Goal: Complete application form: Complete application form

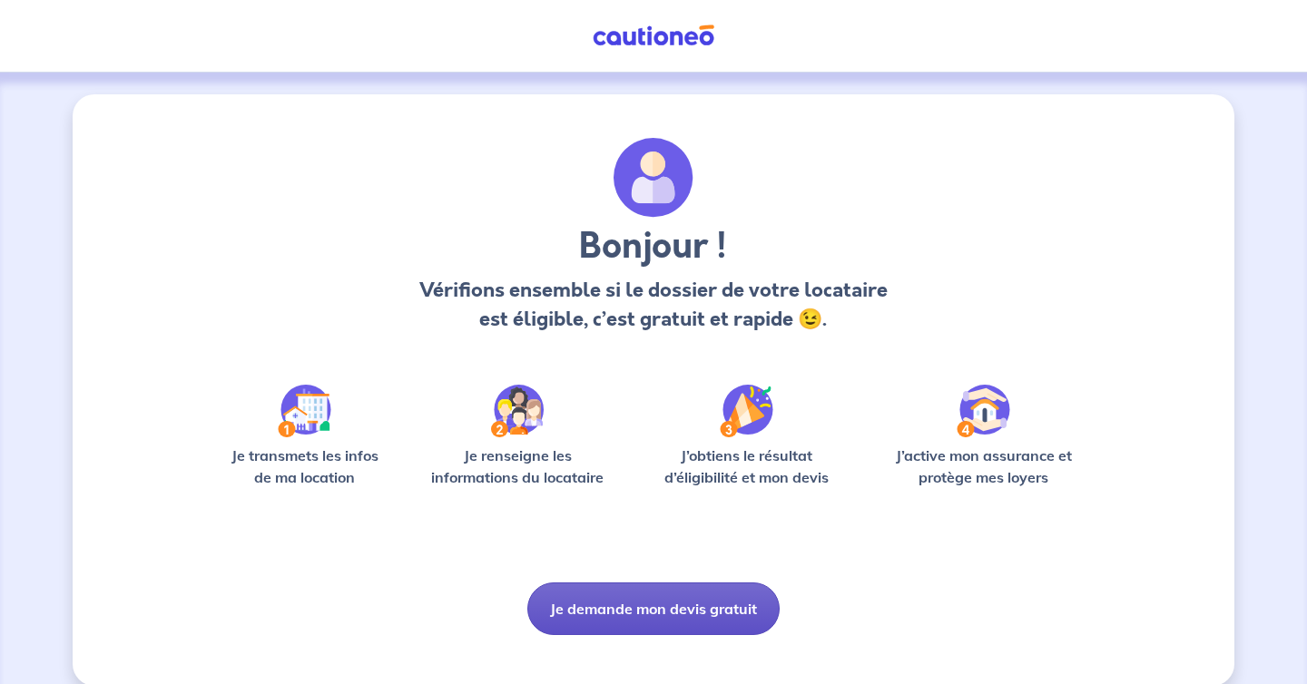
click at [635, 628] on button "Je demande mon devis gratuit" at bounding box center [653, 609] width 252 height 53
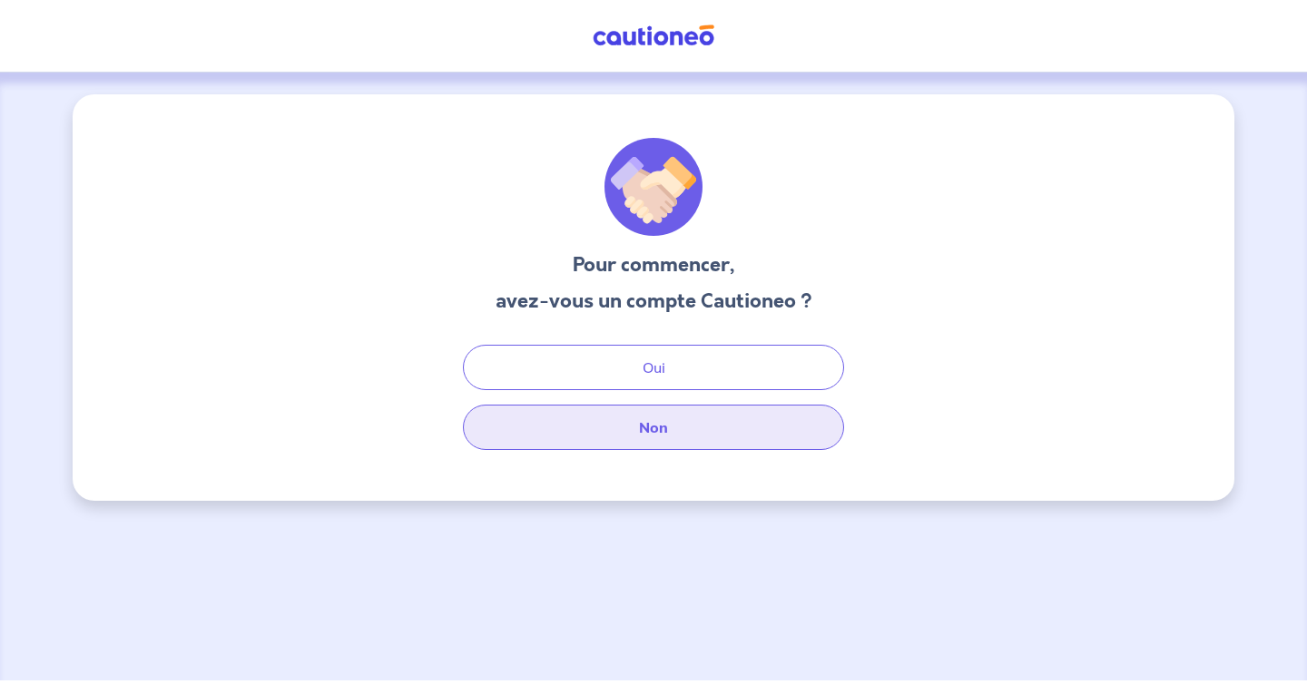
click at [654, 425] on button "Non" at bounding box center [653, 427] width 381 height 45
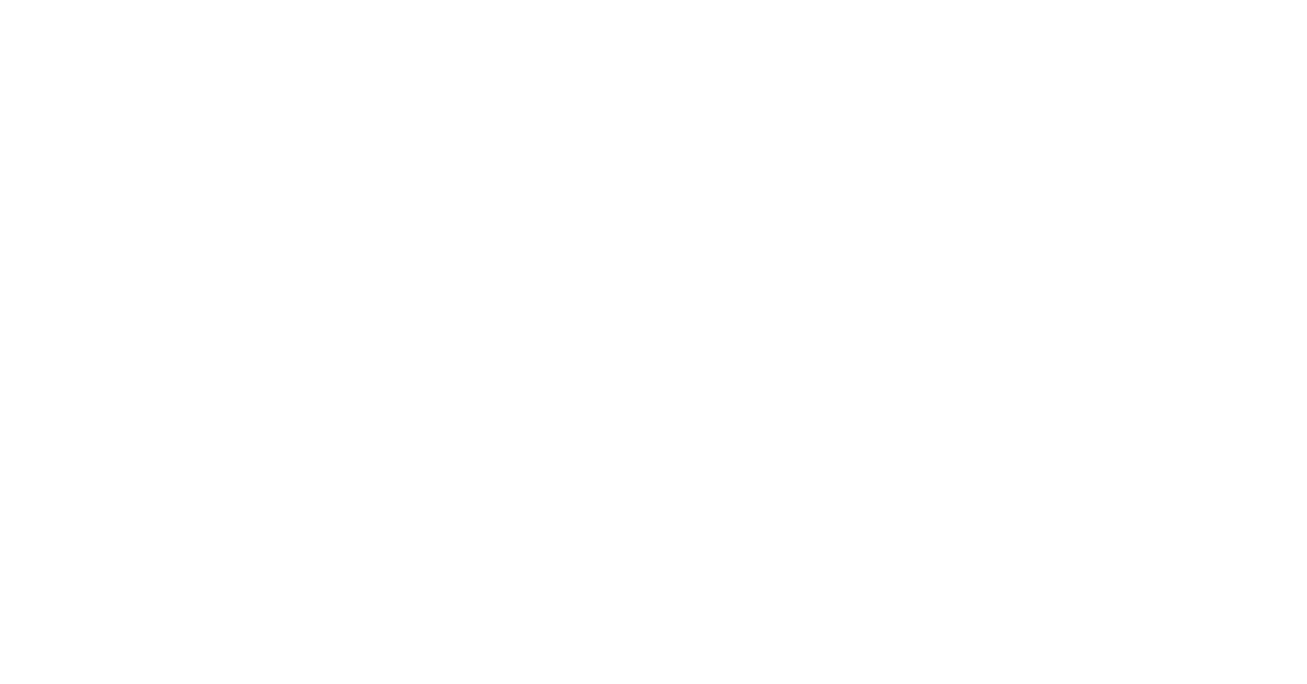
select select "FR"
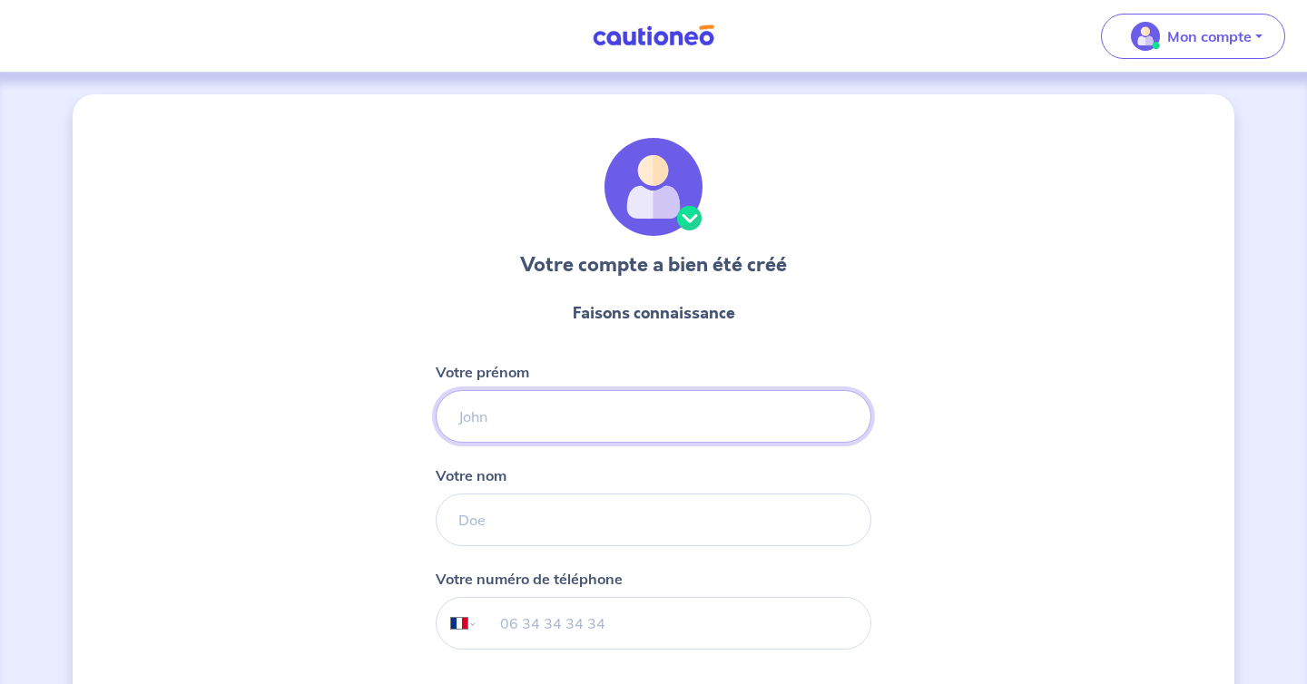
click at [699, 399] on input "Votre prénom" at bounding box center [654, 416] width 436 height 53
type input "[PERSON_NAME]"
type input "Birch"
type input "06 80 40 33 79"
click at [955, 525] on div "Votre compte a bien été créé Faisons connaissance Votre prénom [PERSON_NAME] no…" at bounding box center [654, 463] width 1162 height 739
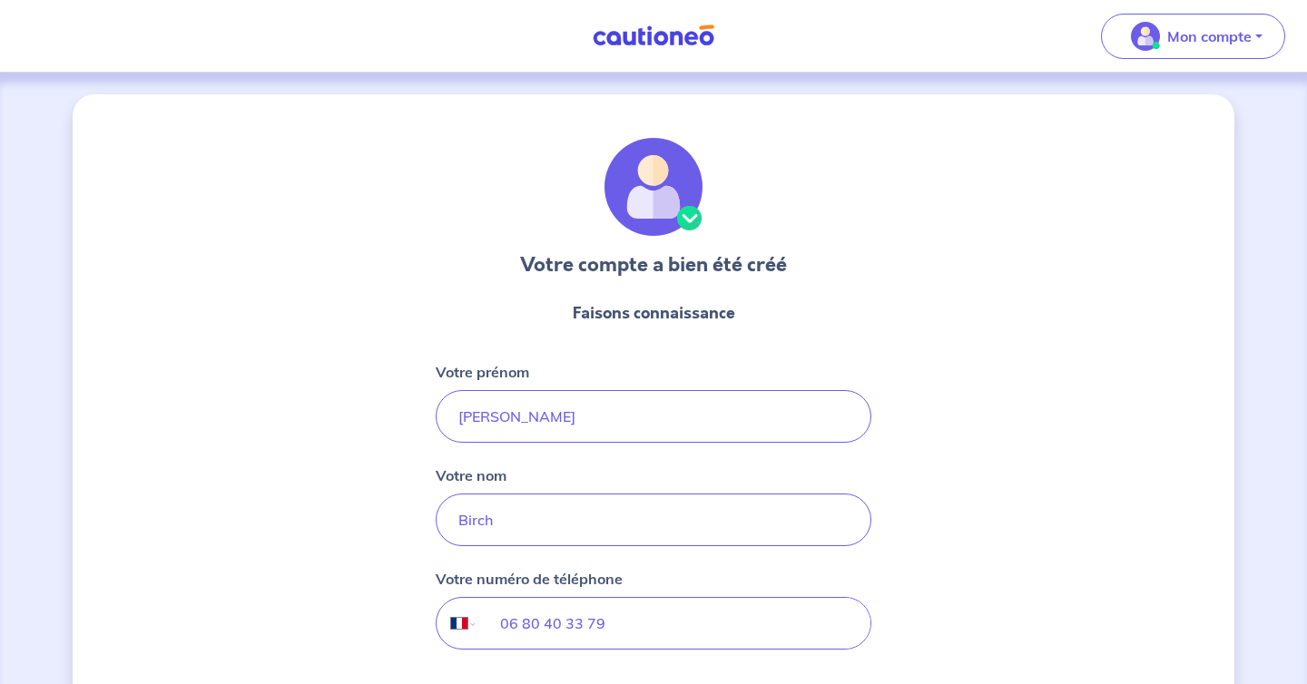
scroll to position [171, 0]
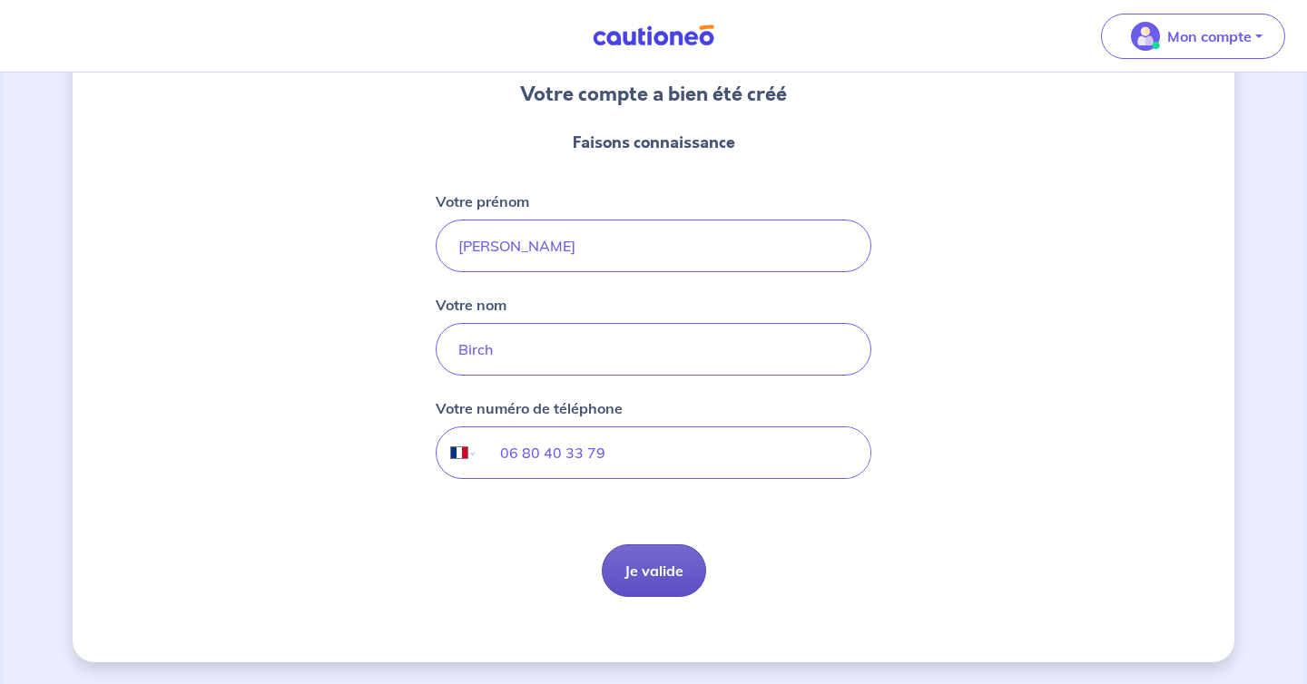
click at [685, 565] on button "Je valide" at bounding box center [654, 571] width 104 height 53
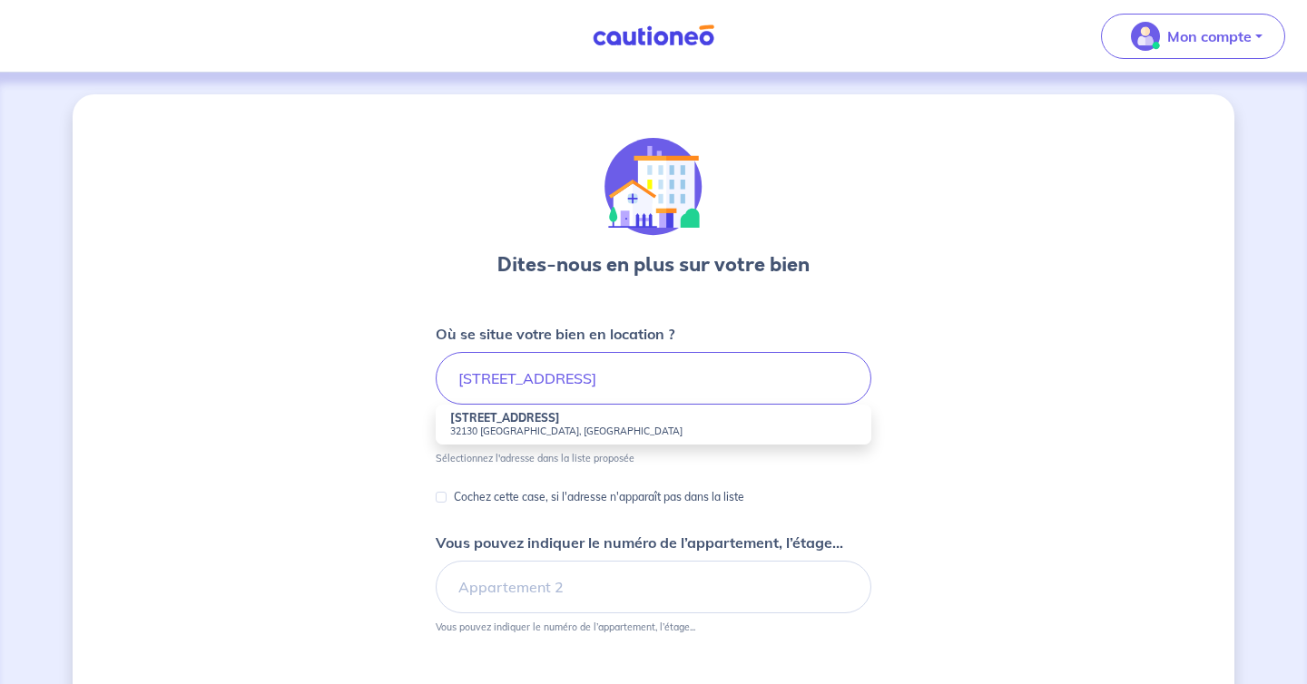
click at [624, 426] on small "32130 [GEOGRAPHIC_DATA], [GEOGRAPHIC_DATA]" at bounding box center [653, 431] width 407 height 13
type input "[STREET_ADDRESS]"
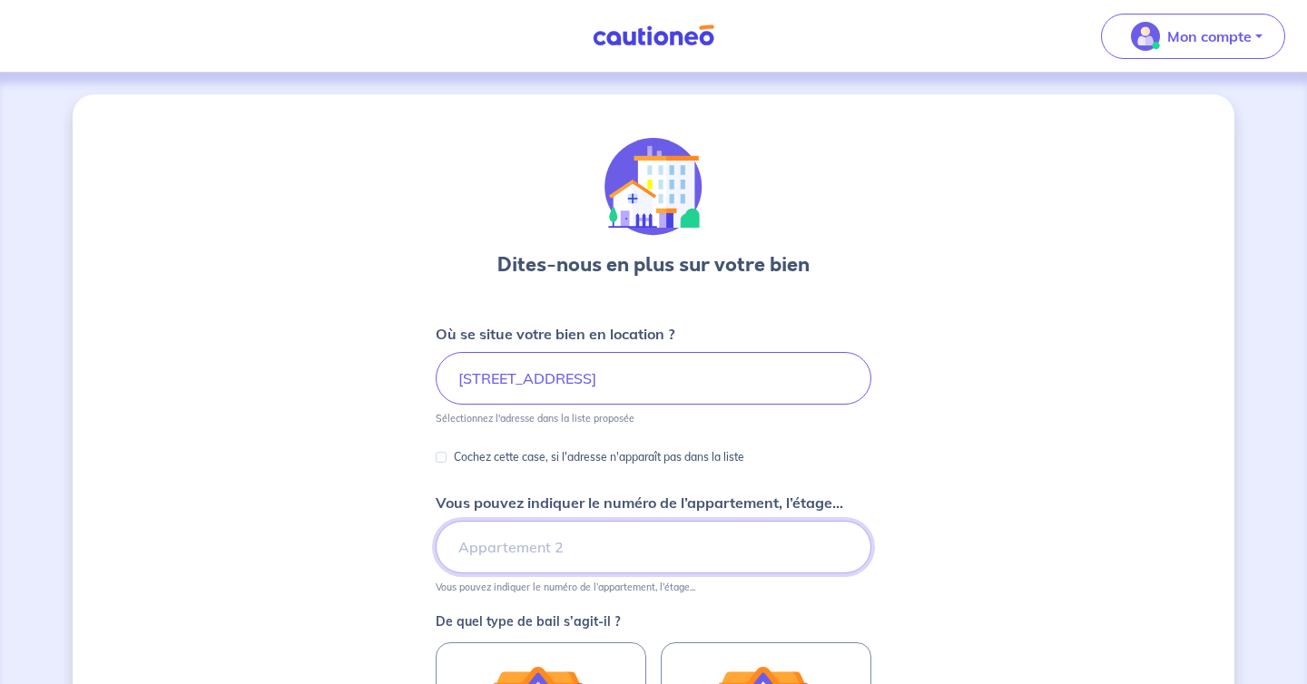
click at [622, 544] on input "Vous pouvez indiquer le numéro de l’appartement, l’étage..." at bounding box center [654, 547] width 436 height 53
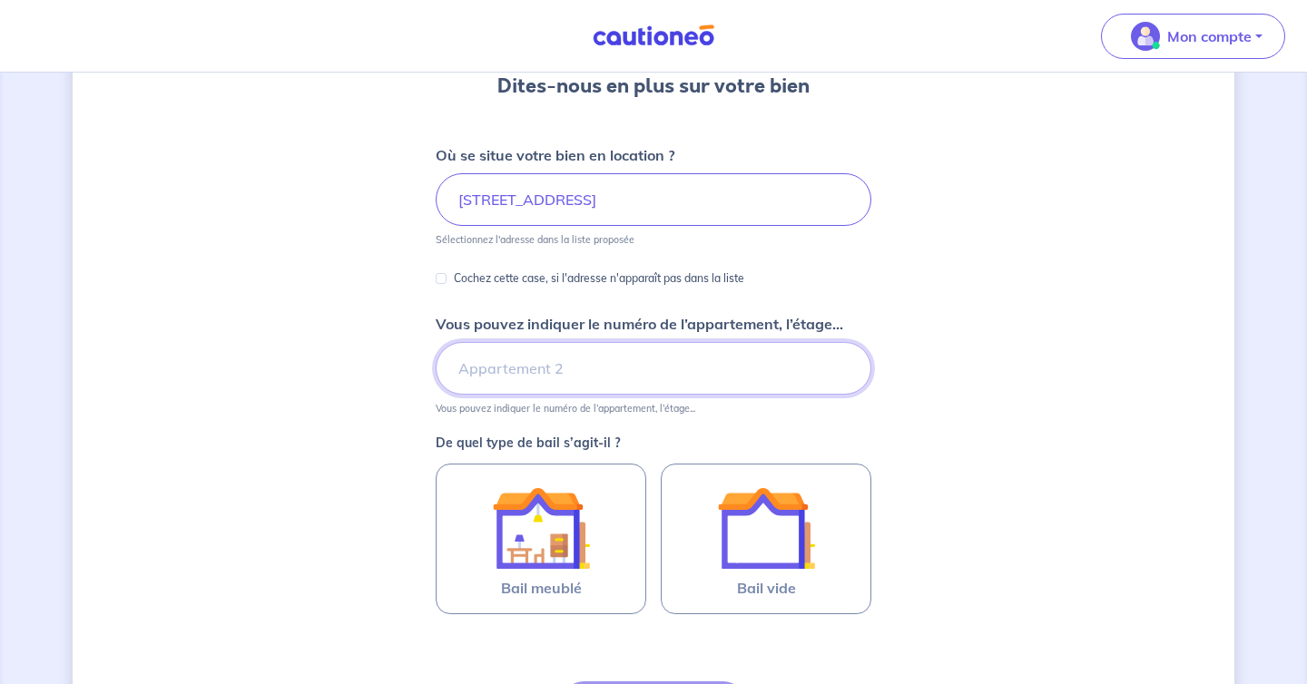
scroll to position [237, 0]
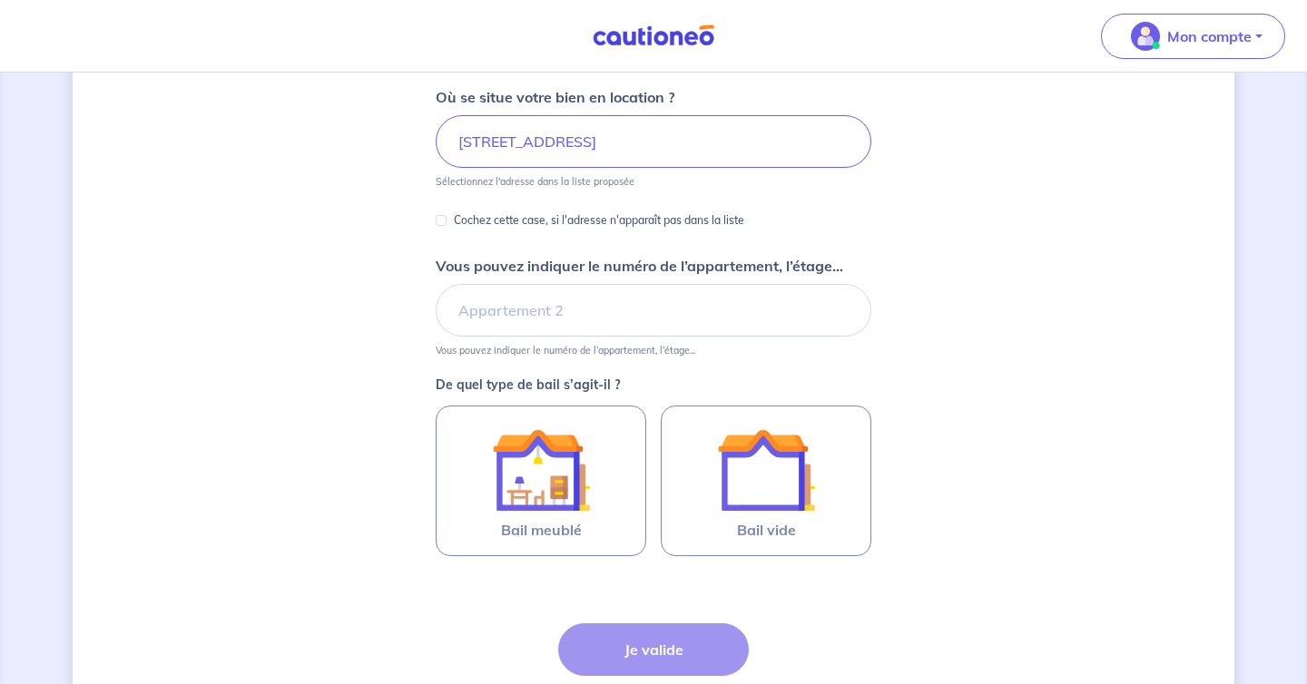
click at [1027, 445] on div "Dites-nous en plus sur votre bien Où se situe votre bien en location ? [STREET_…" at bounding box center [654, 332] width 1162 height 951
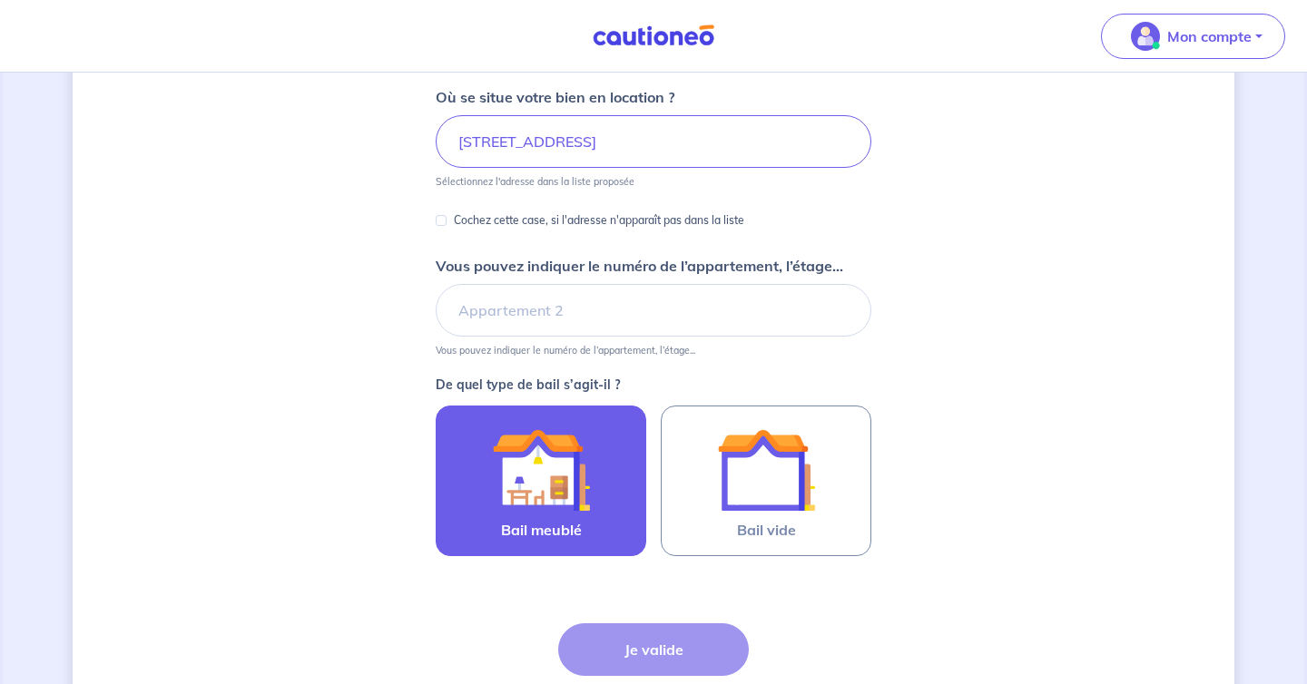
click at [617, 456] on div at bounding box center [540, 470] width 165 height 98
click at [0, 0] on input "Bail meublé" at bounding box center [0, 0] width 0 height 0
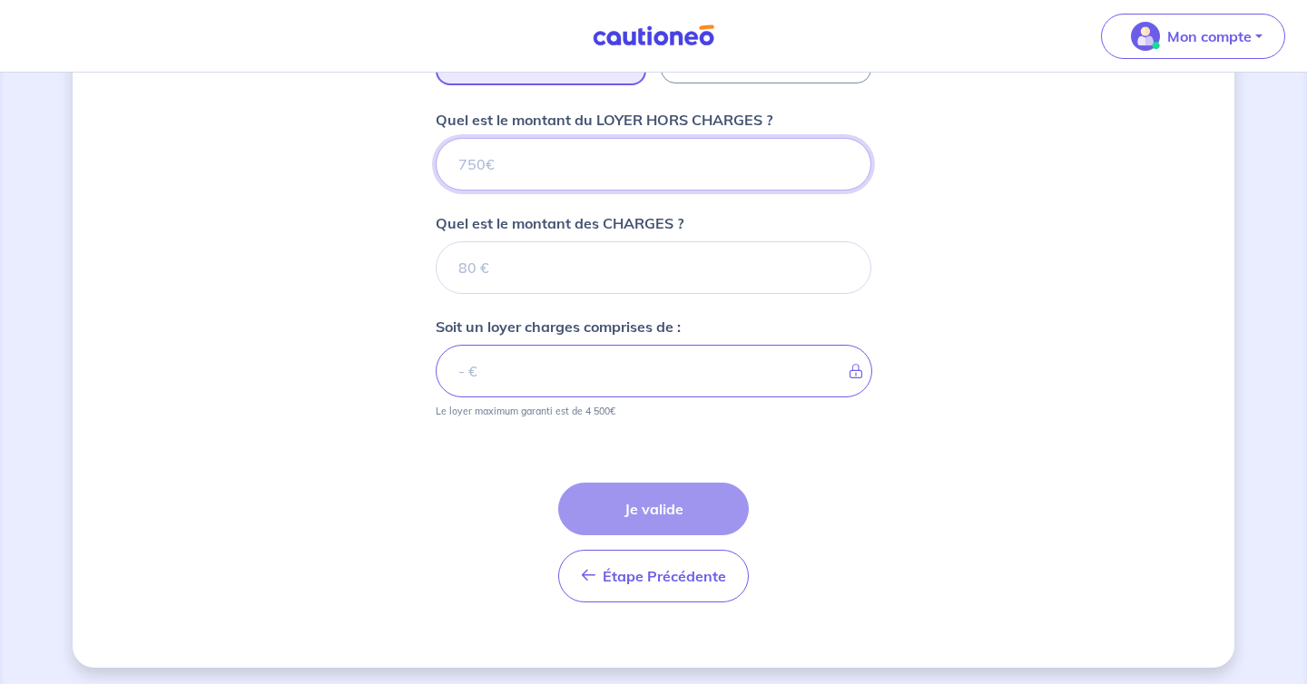
scroll to position [715, 0]
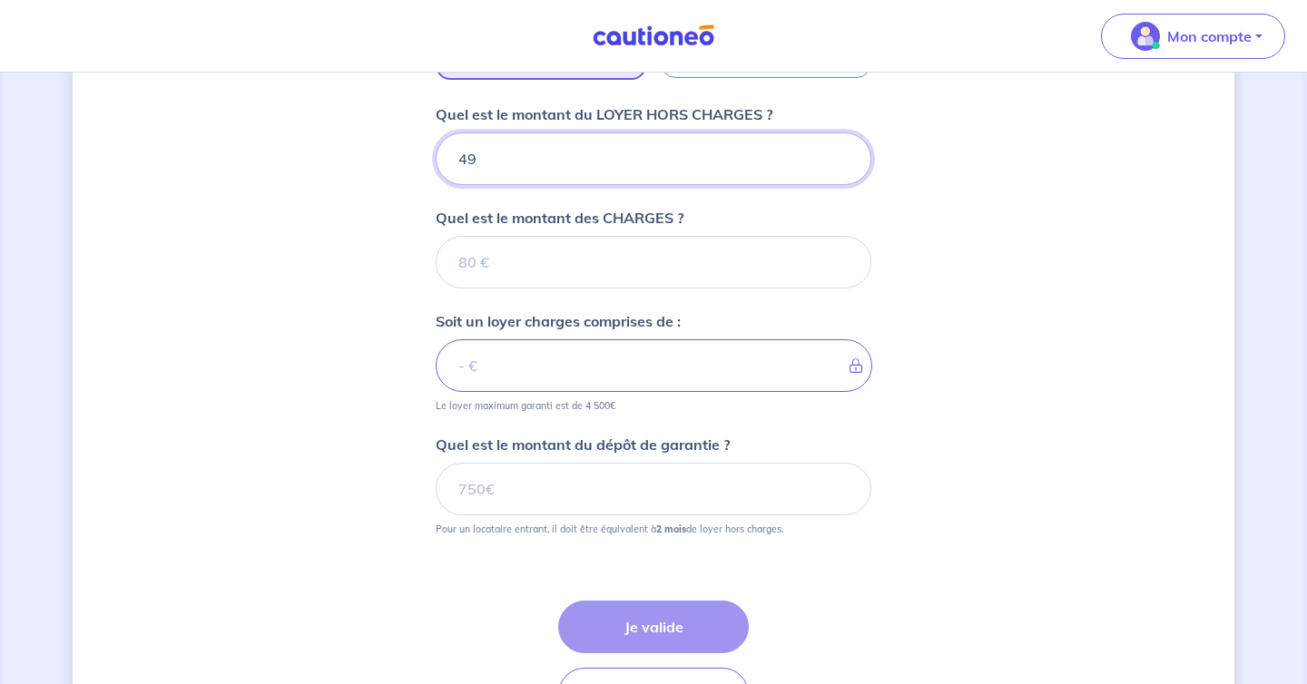
type input "490"
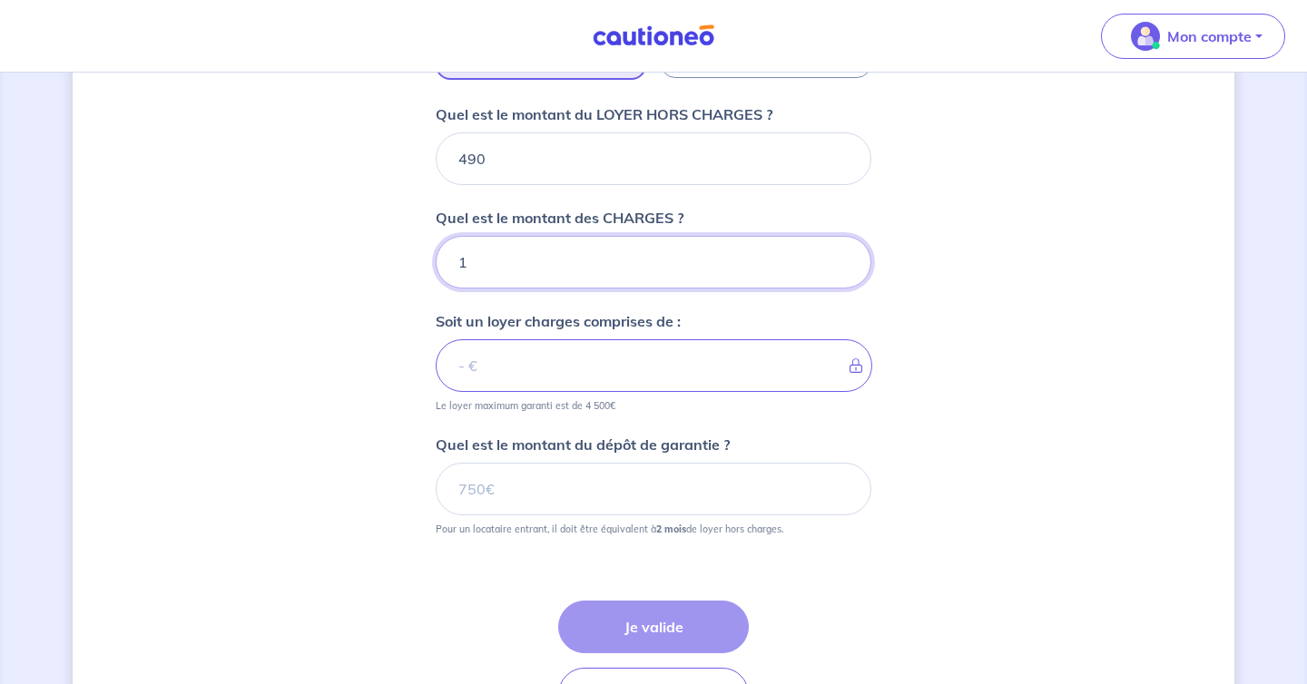
type input "10"
type input "491"
type input "10"
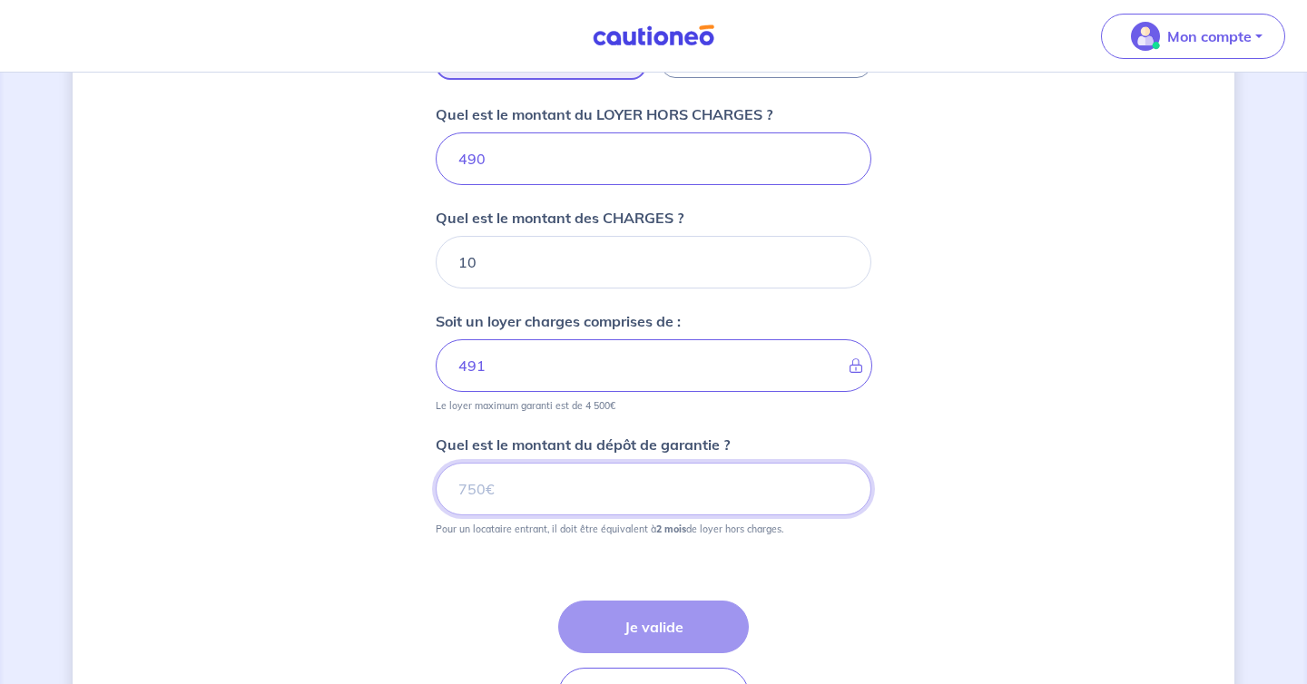
type input "500"
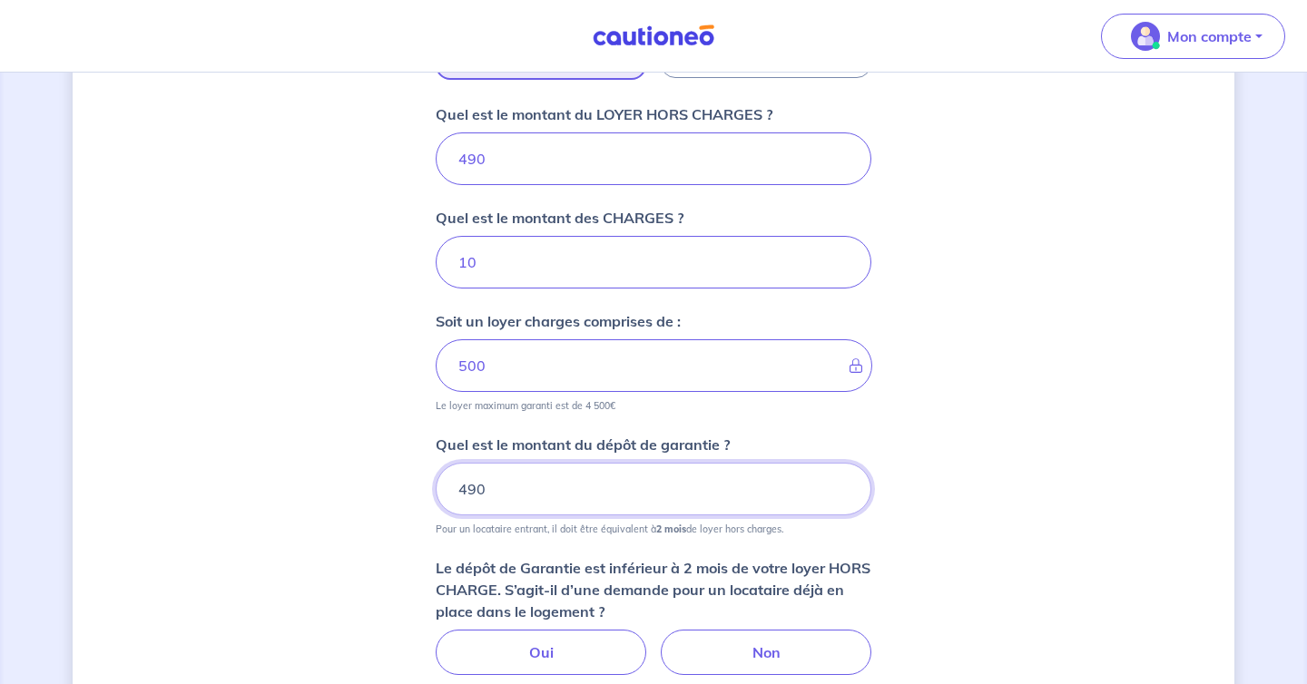
type input "490"
click at [1132, 537] on div "Dites-nous en plus sur votre bien Où se situe votre bien en location ? [STREET_…" at bounding box center [654, 152] width 1162 height 1547
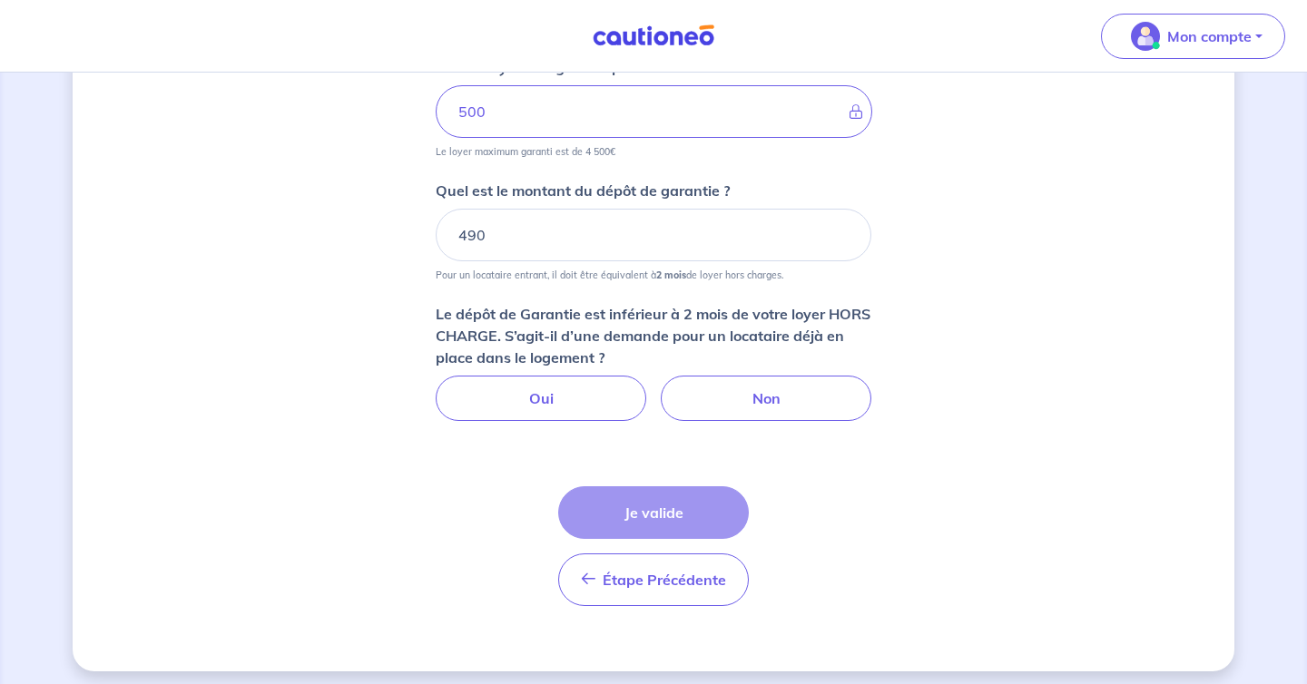
scroll to position [972, 0]
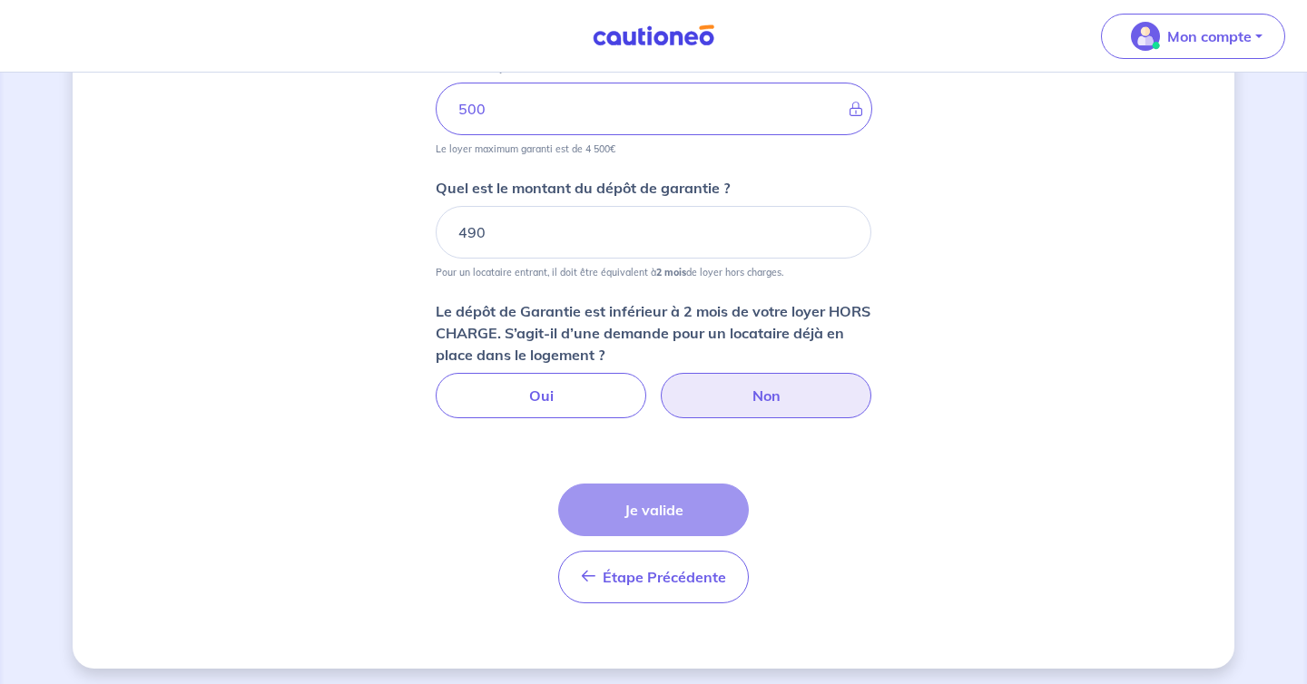
click at [716, 378] on label "Non" at bounding box center [766, 395] width 211 height 45
click at [660, 378] on input "Non" at bounding box center [654, 379] width 12 height 12
radio input "true"
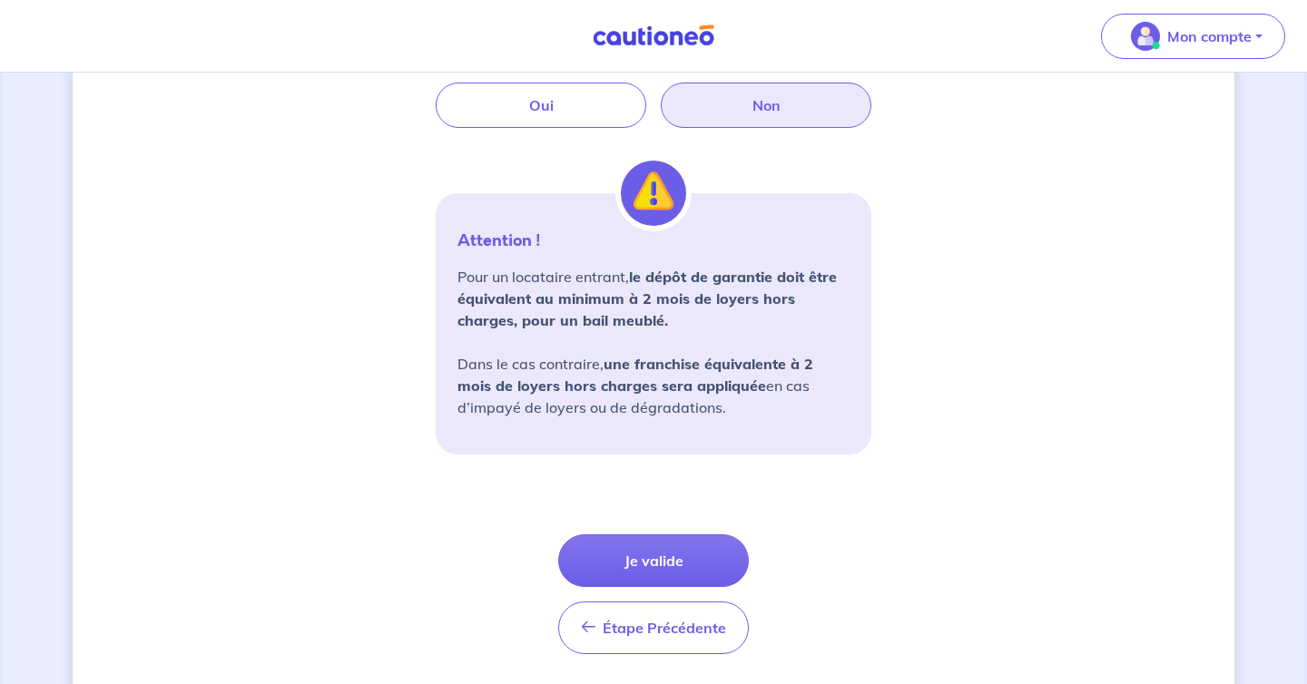
scroll to position [1263, 0]
drag, startPoint x: 644, startPoint y: 556, endPoint x: 614, endPoint y: 354, distance: 204.5
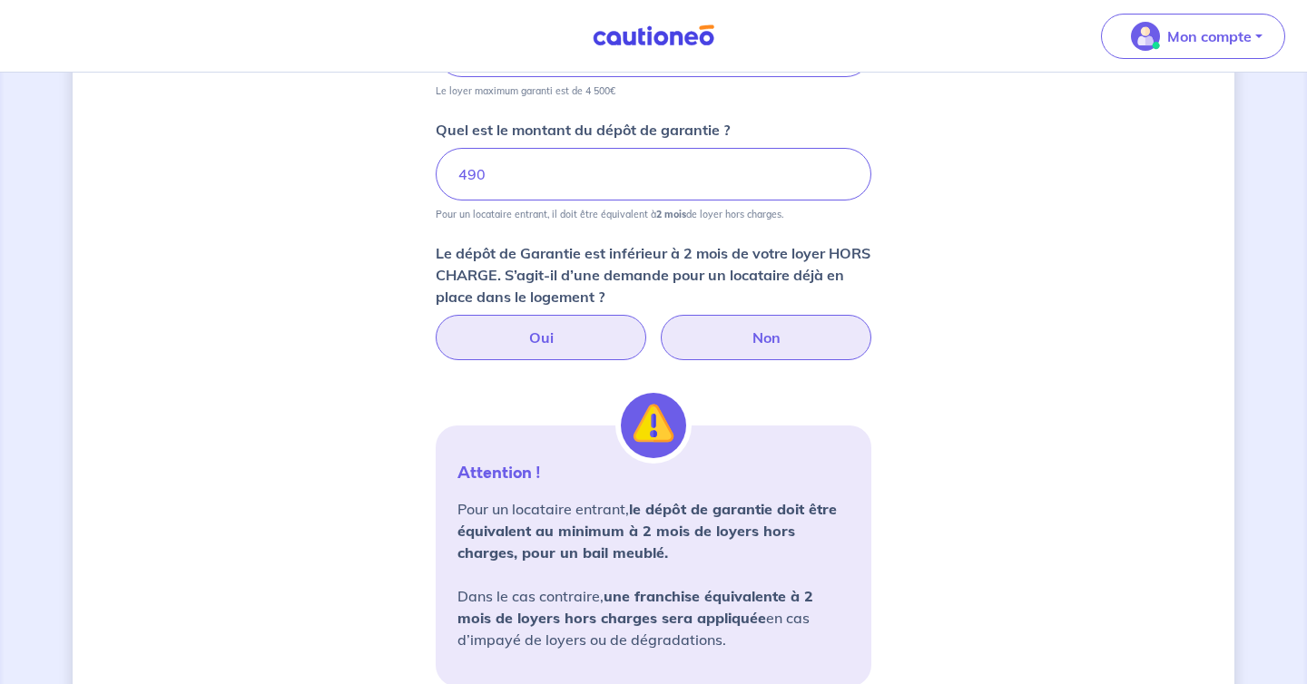
scroll to position [1320, 0]
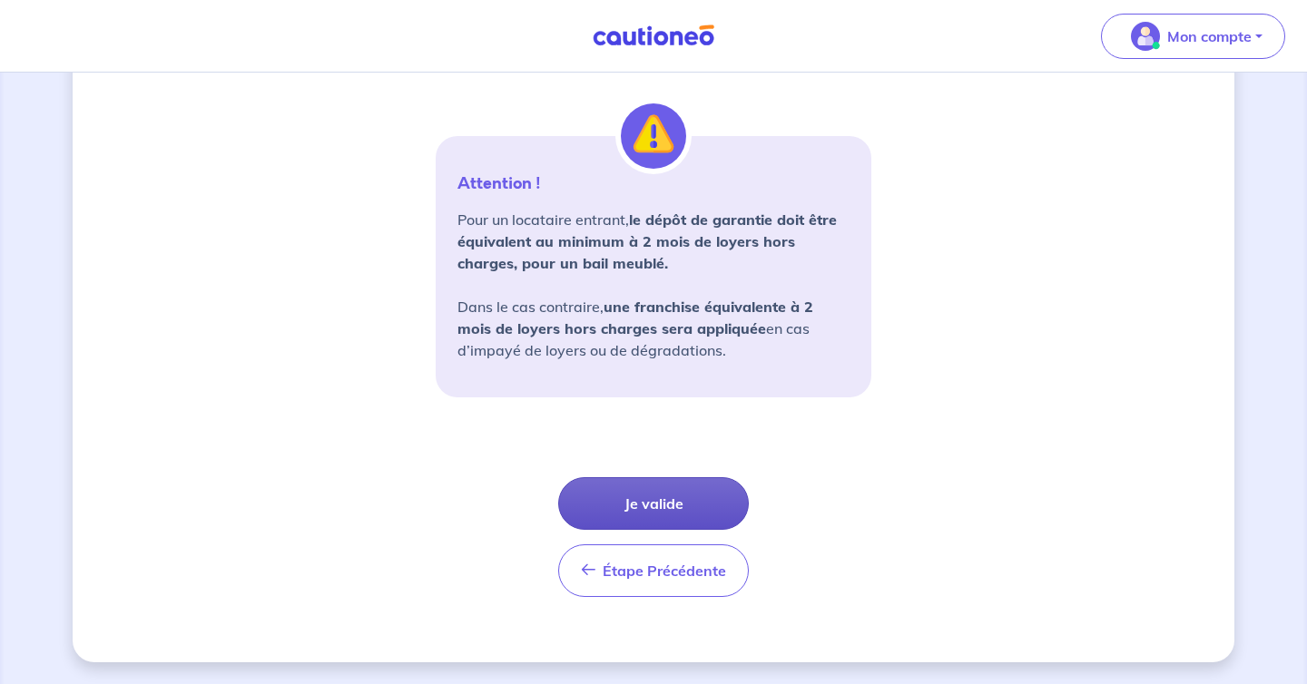
click at [628, 501] on button "Je valide" at bounding box center [653, 503] width 191 height 53
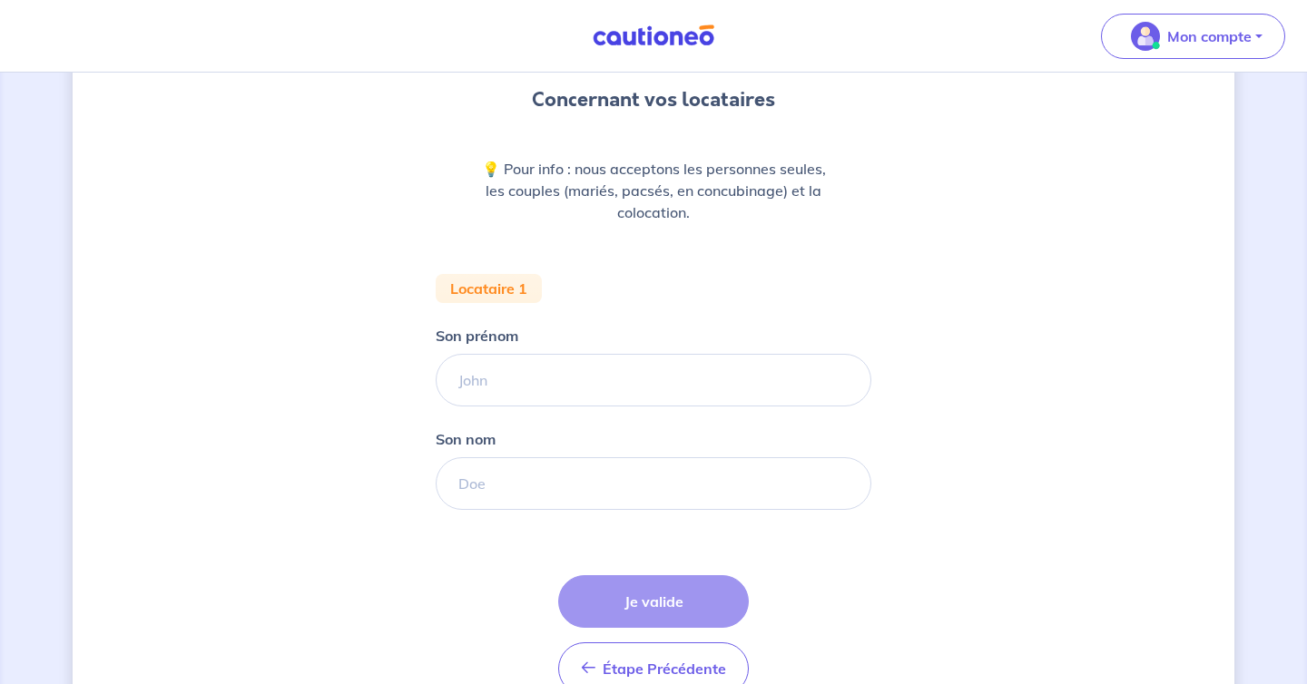
scroll to position [163, 0]
click at [639, 385] on input "Son prénom" at bounding box center [654, 382] width 436 height 53
type input "[PERSON_NAME]"
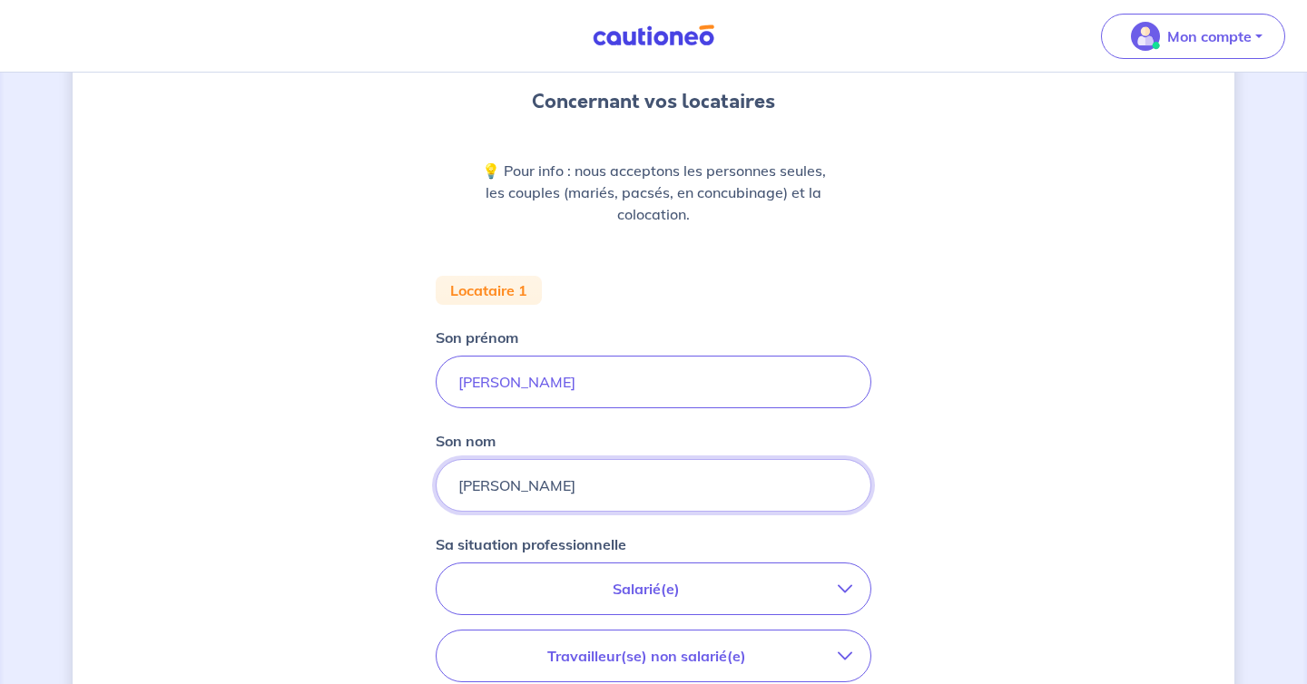
type input "[PERSON_NAME]"
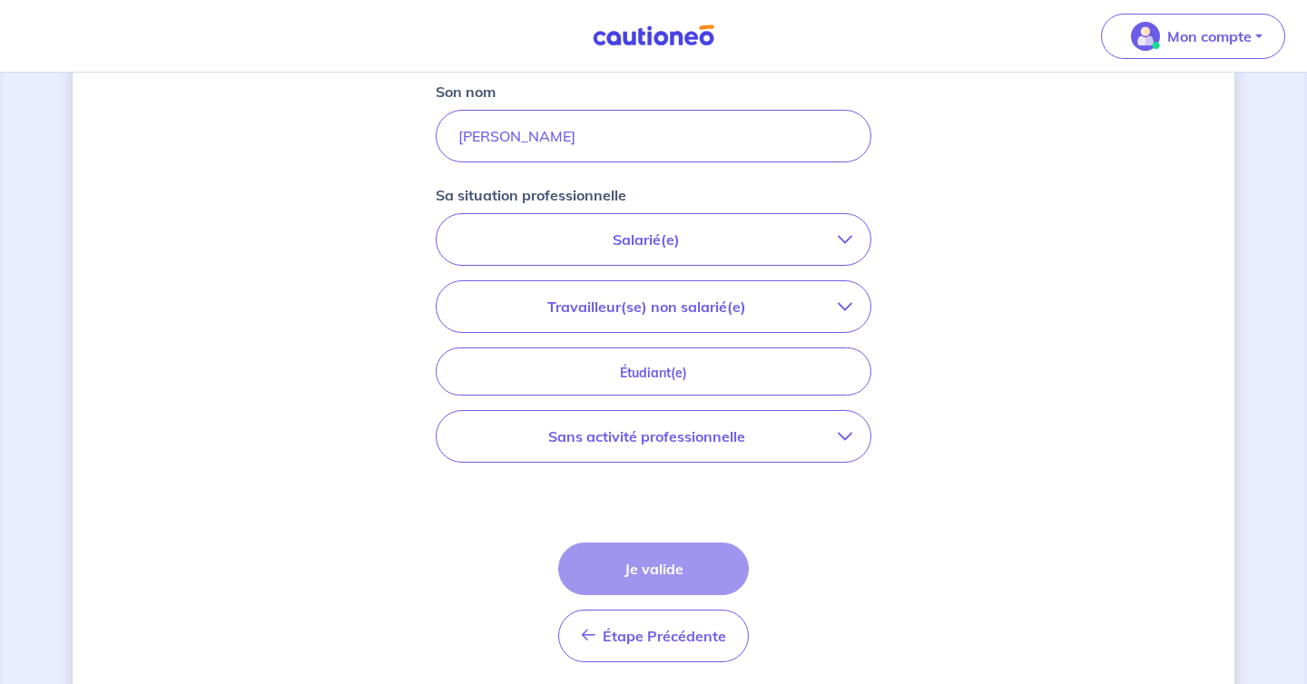
scroll to position [543, 0]
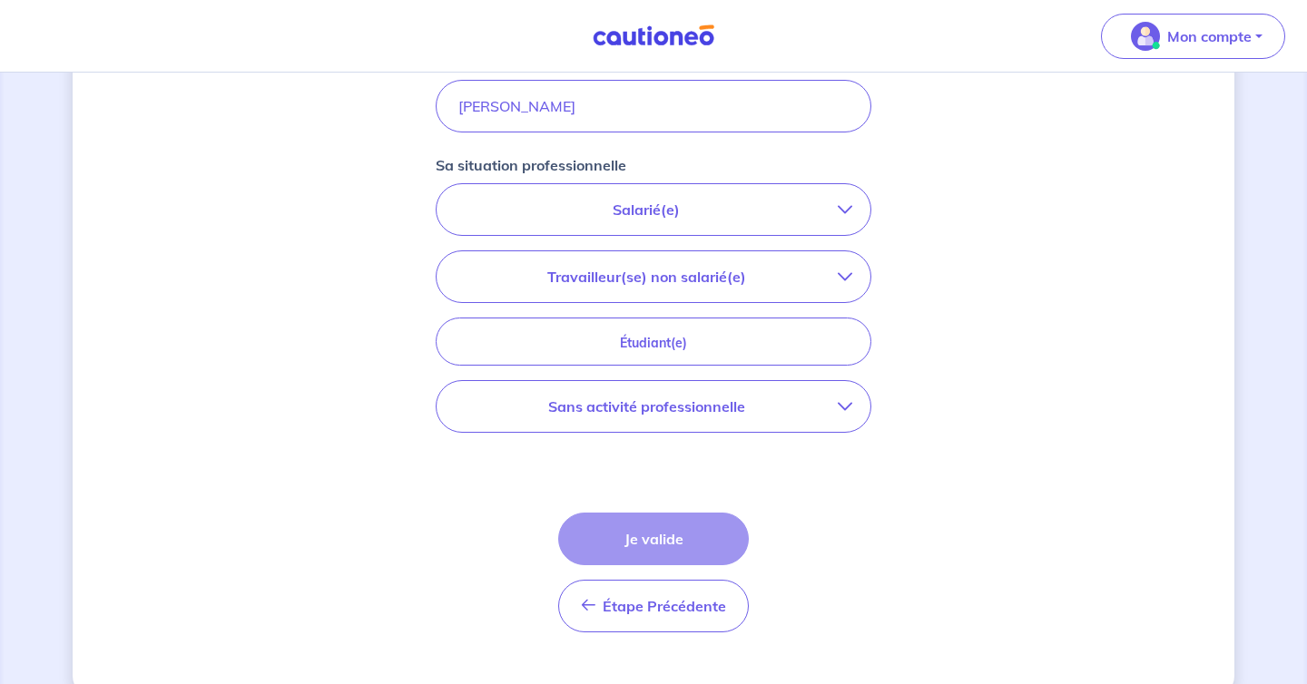
click at [767, 200] on p "Salarié(e)" at bounding box center [646, 210] width 383 height 22
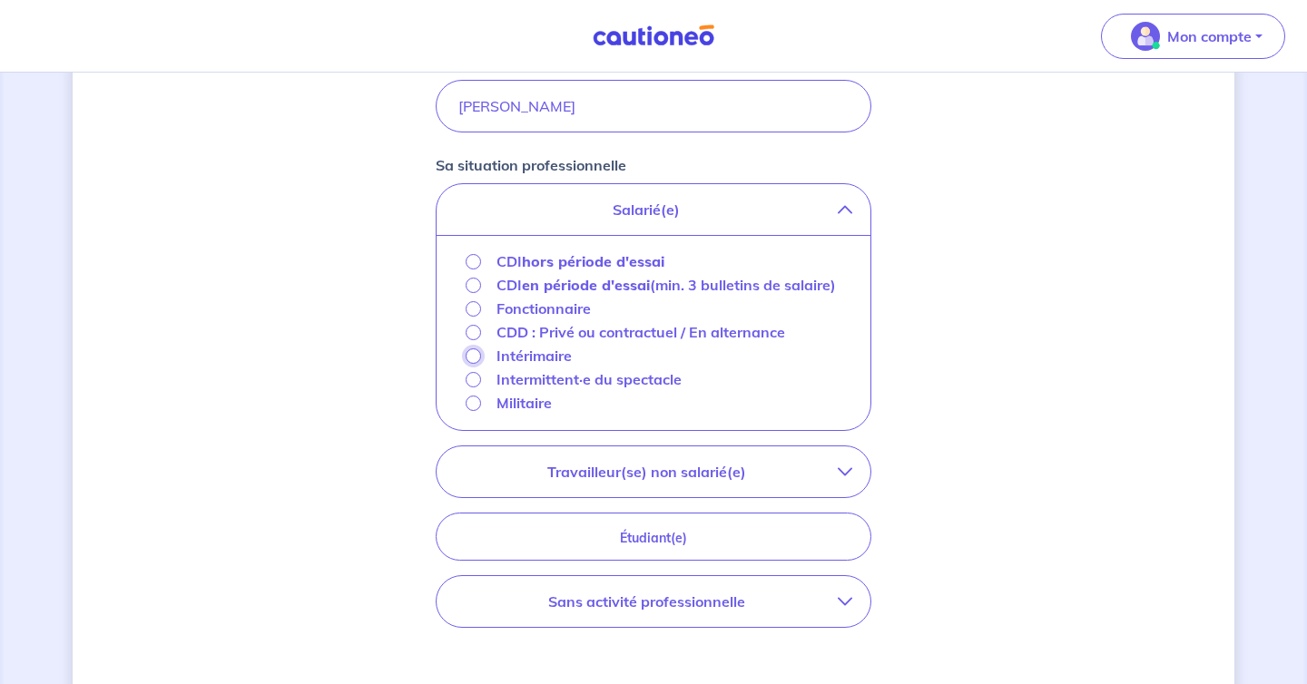
click at [469, 364] on input "Intérimaire" at bounding box center [473, 356] width 15 height 15
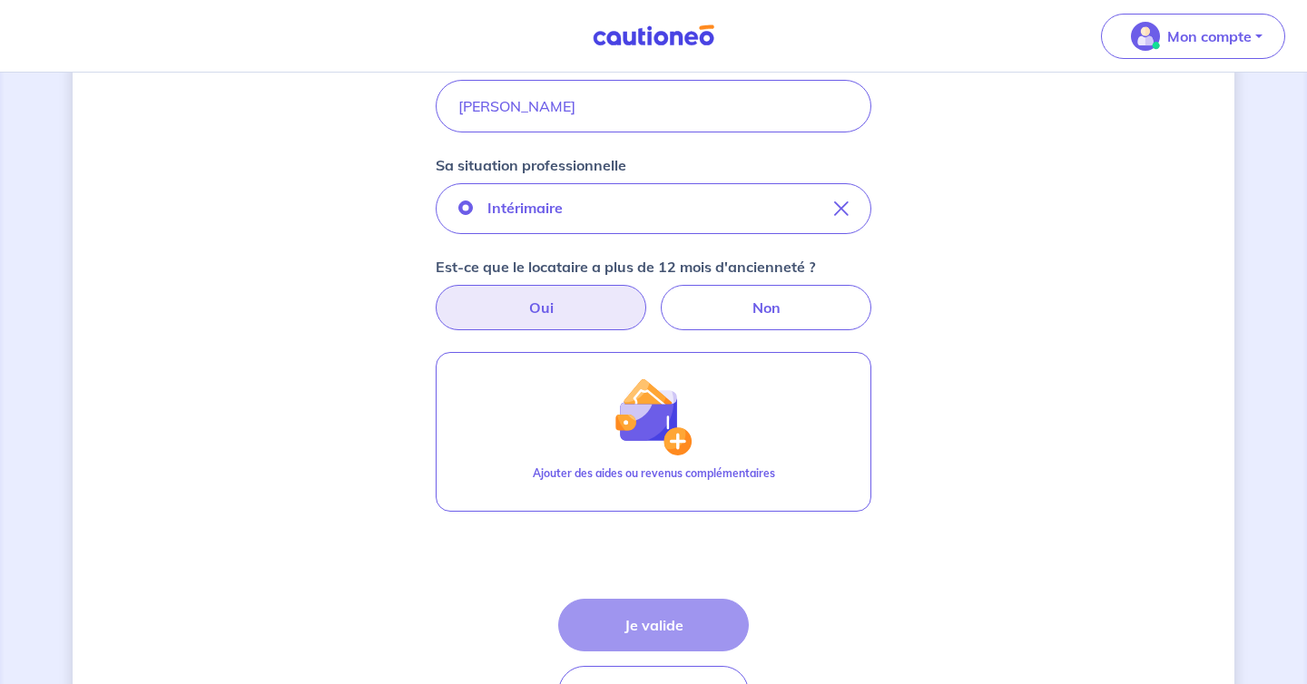
click at [608, 310] on label "Oui" at bounding box center [541, 307] width 211 height 45
click at [648, 297] on input "Oui" at bounding box center [654, 291] width 12 height 12
radio input "true"
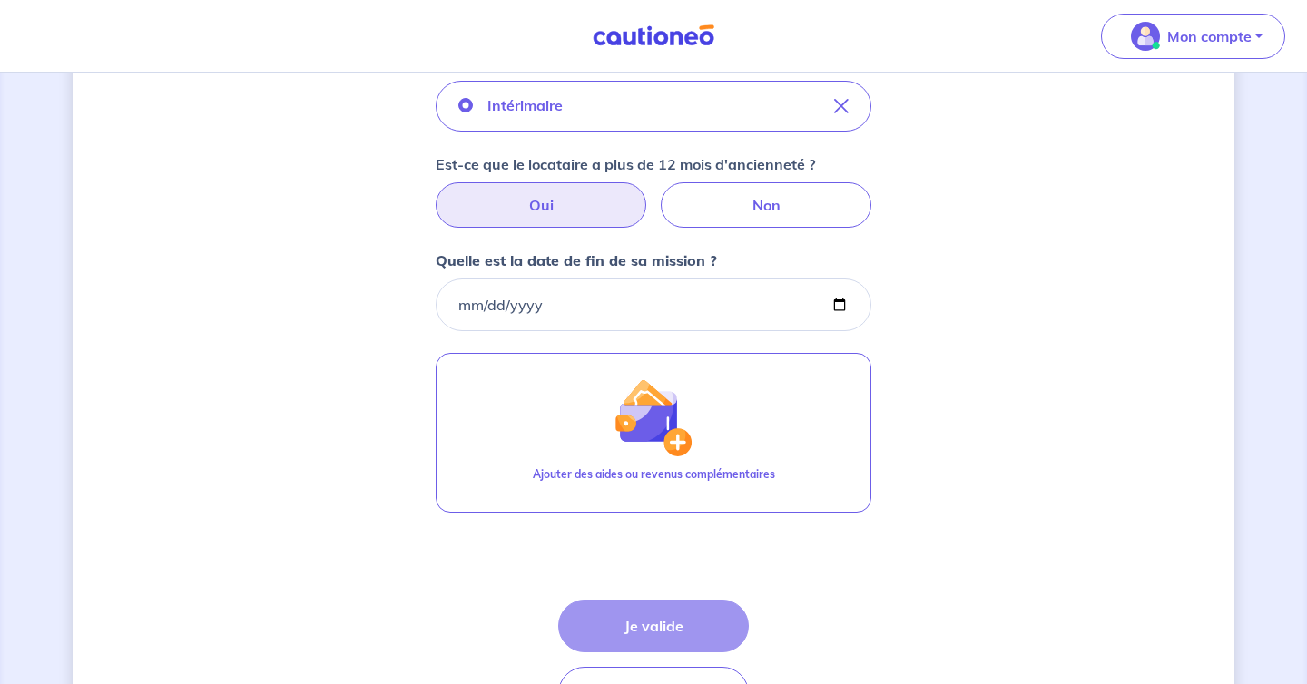
scroll to position [646, 0]
click at [480, 304] on input "Quelle est la date de fin de sa mission ?" at bounding box center [654, 304] width 436 height 53
click at [459, 303] on input "Quelle est la date de fin de sa mission ?" at bounding box center [654, 304] width 436 height 53
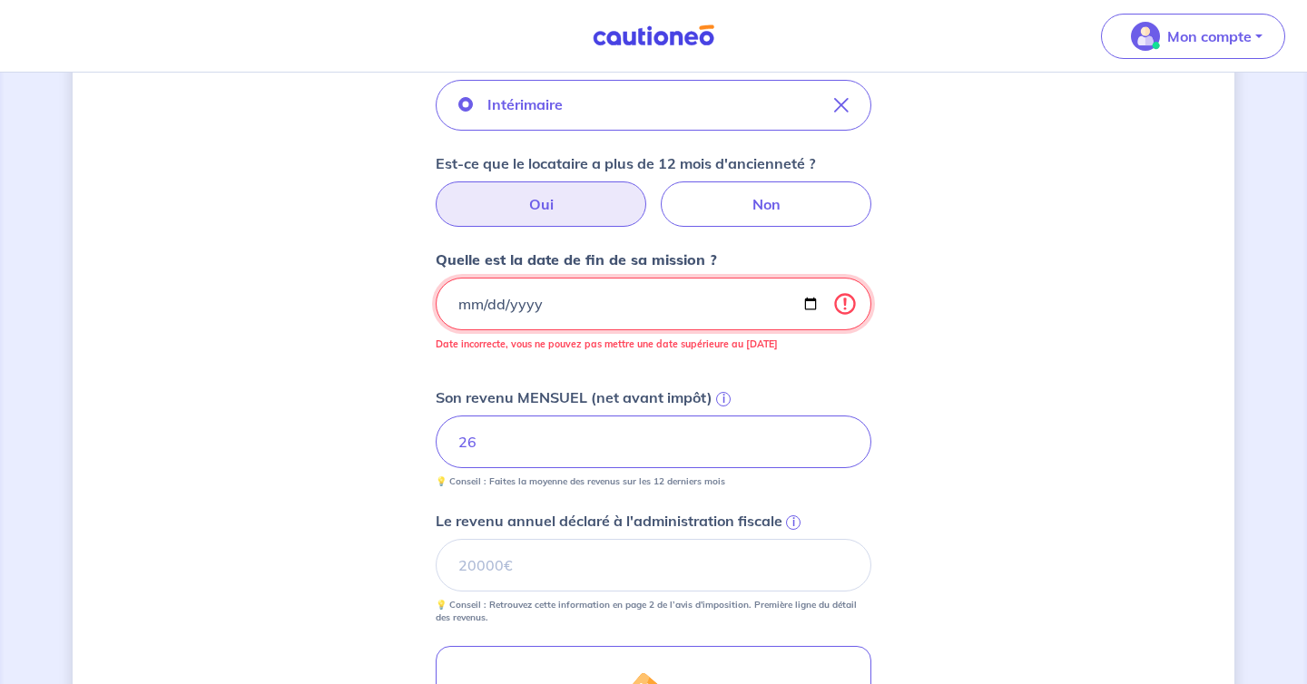
click at [568, 288] on input "[DATE]" at bounding box center [654, 304] width 436 height 53
click at [533, 310] on input "[DATE]" at bounding box center [654, 304] width 436 height 53
type input "[DATE]"
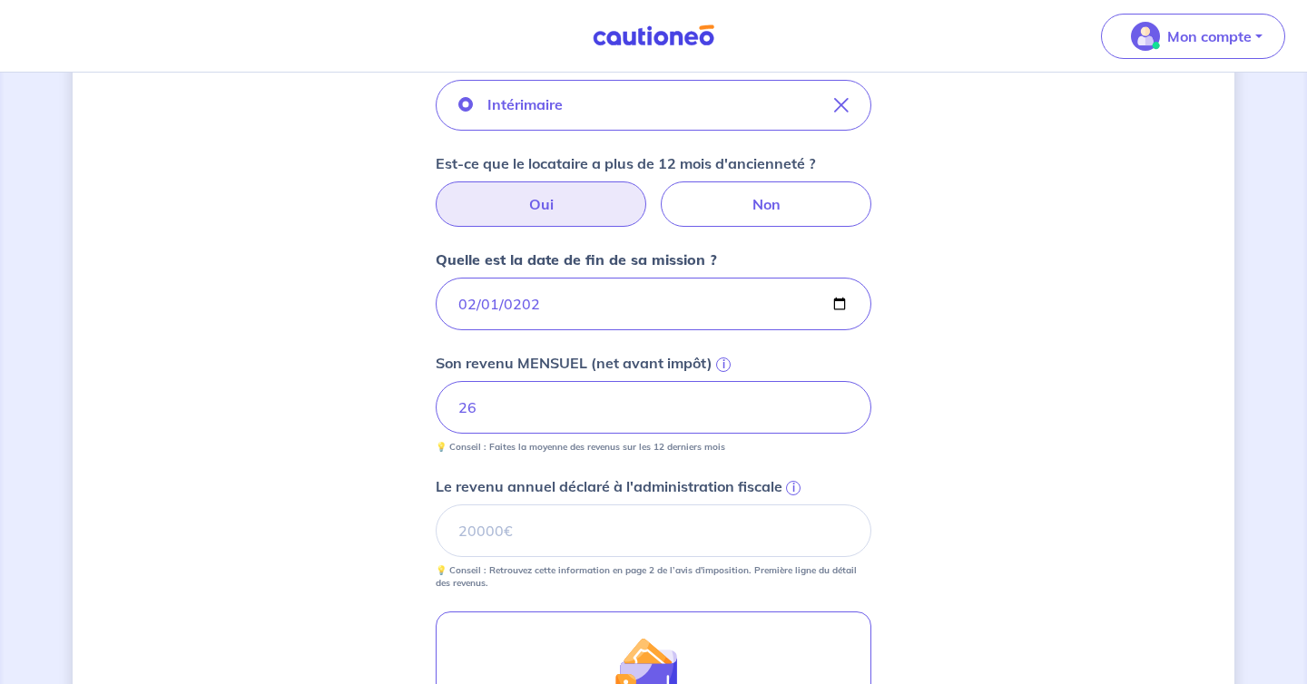
click at [393, 363] on div "Concernant vos locataires 💡 Pour info : nous acceptons les personnes seules, le…" at bounding box center [654, 246] width 1162 height 1596
drag, startPoint x: 504, startPoint y: 403, endPoint x: 399, endPoint y: 403, distance: 104.4
click at [399, 403] on div "Concernant vos locataires 💡 Pour info : nous acceptons les personnes seules, le…" at bounding box center [654, 246] width 1162 height 1596
click at [388, 422] on div "Concernant vos locataires 💡 Pour info : nous acceptons les personnes seules, le…" at bounding box center [654, 246] width 1162 height 1596
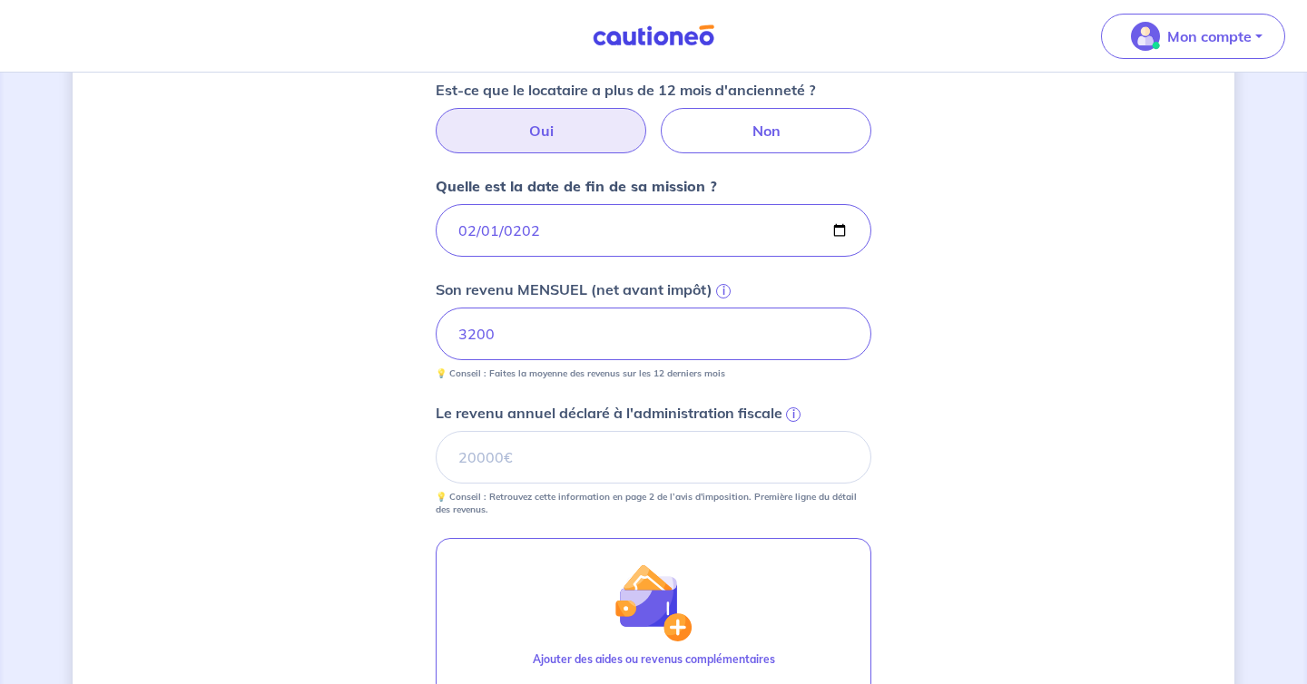
scroll to position [722, 0]
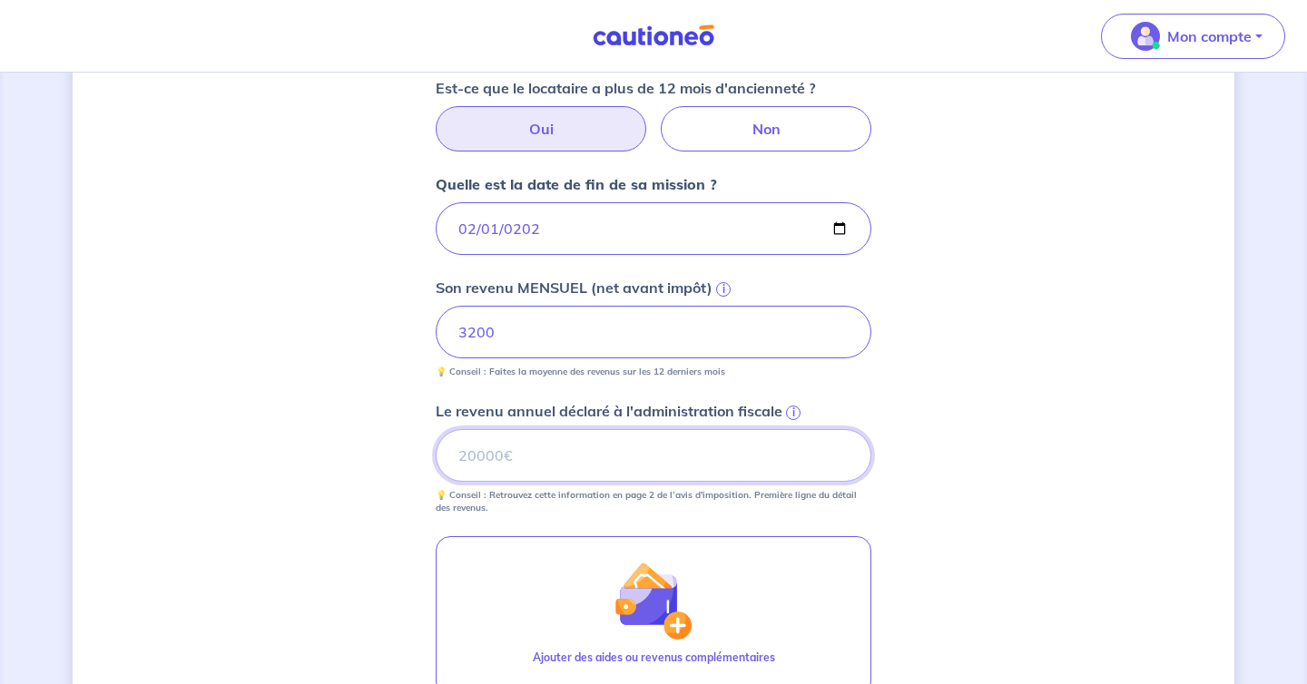
click at [705, 437] on input "Le revenu annuel déclaré à l'administration fiscale i" at bounding box center [654, 455] width 436 height 53
type input "29139"
click at [338, 561] on div "Concernant vos locataires 💡 Pour info : nous acceptons les personnes seules, le…" at bounding box center [654, 171] width 1162 height 1596
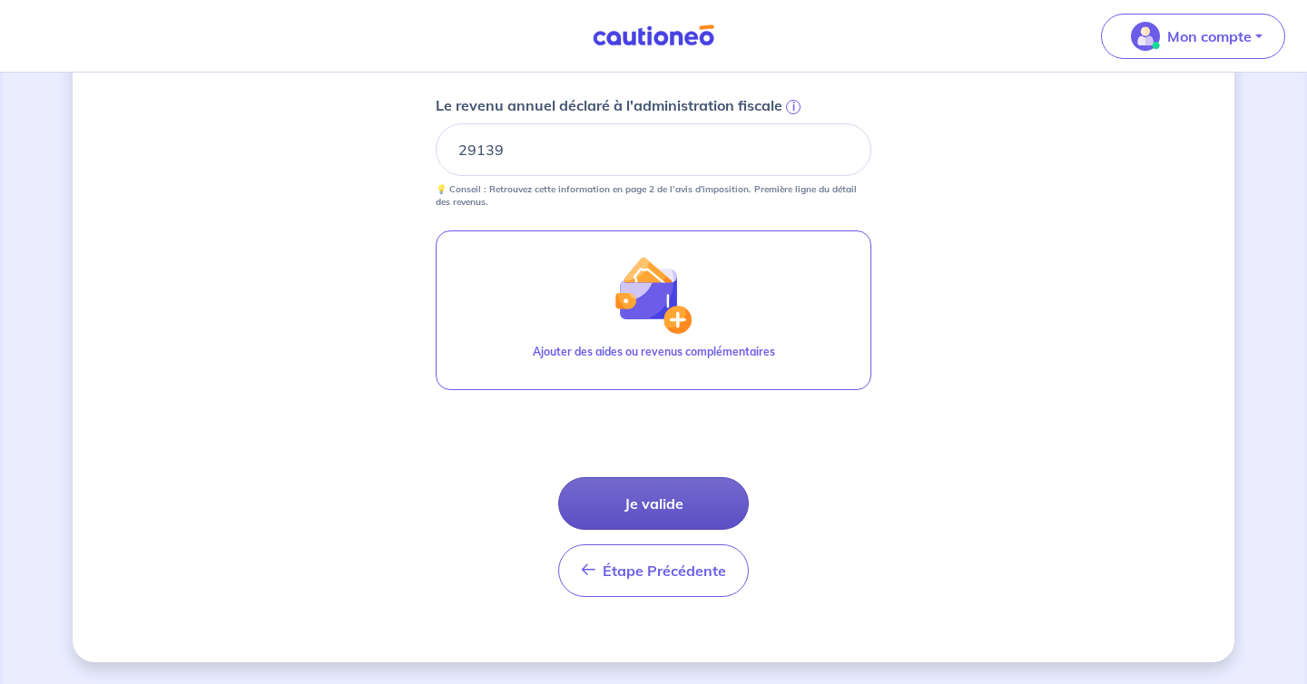
drag, startPoint x: 628, startPoint y: 541, endPoint x: 645, endPoint y: 505, distance: 40.2
click at [645, 505] on div "Étape Précédente Précédent Je valide Je valide" at bounding box center [653, 537] width 191 height 120
click at [645, 505] on button "Je valide" at bounding box center [653, 503] width 191 height 53
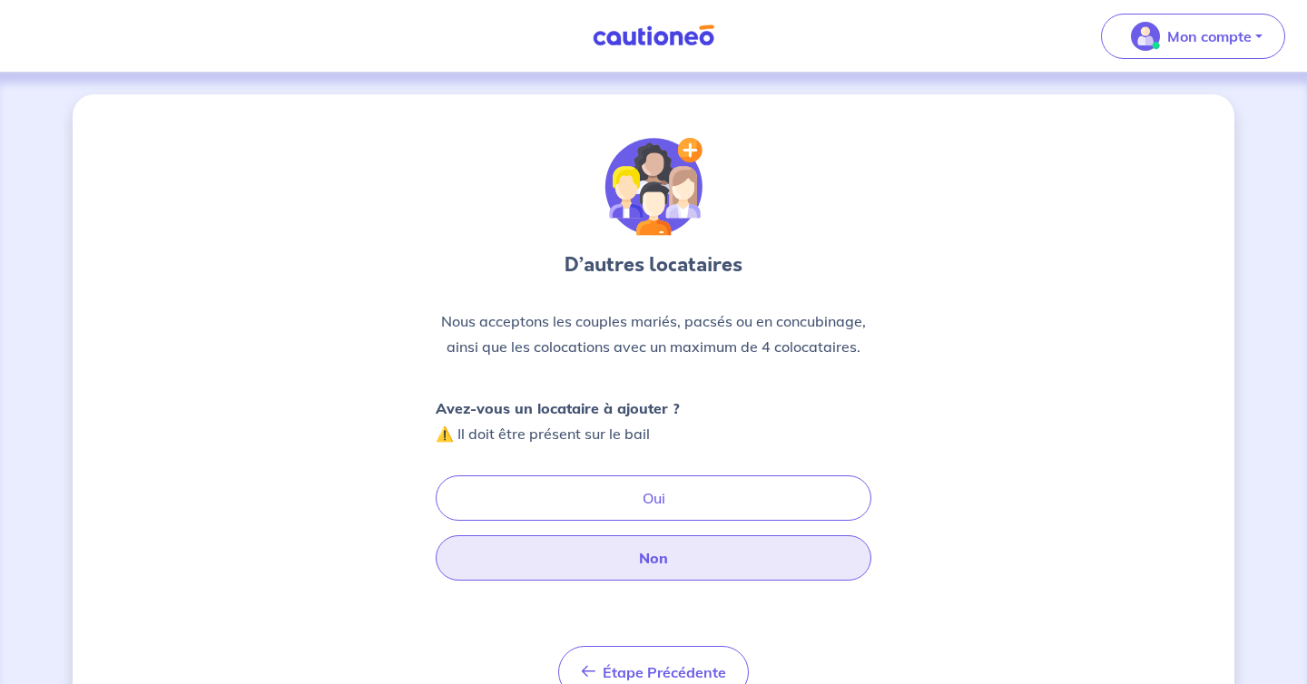
click at [617, 564] on button "Non" at bounding box center [654, 558] width 436 height 45
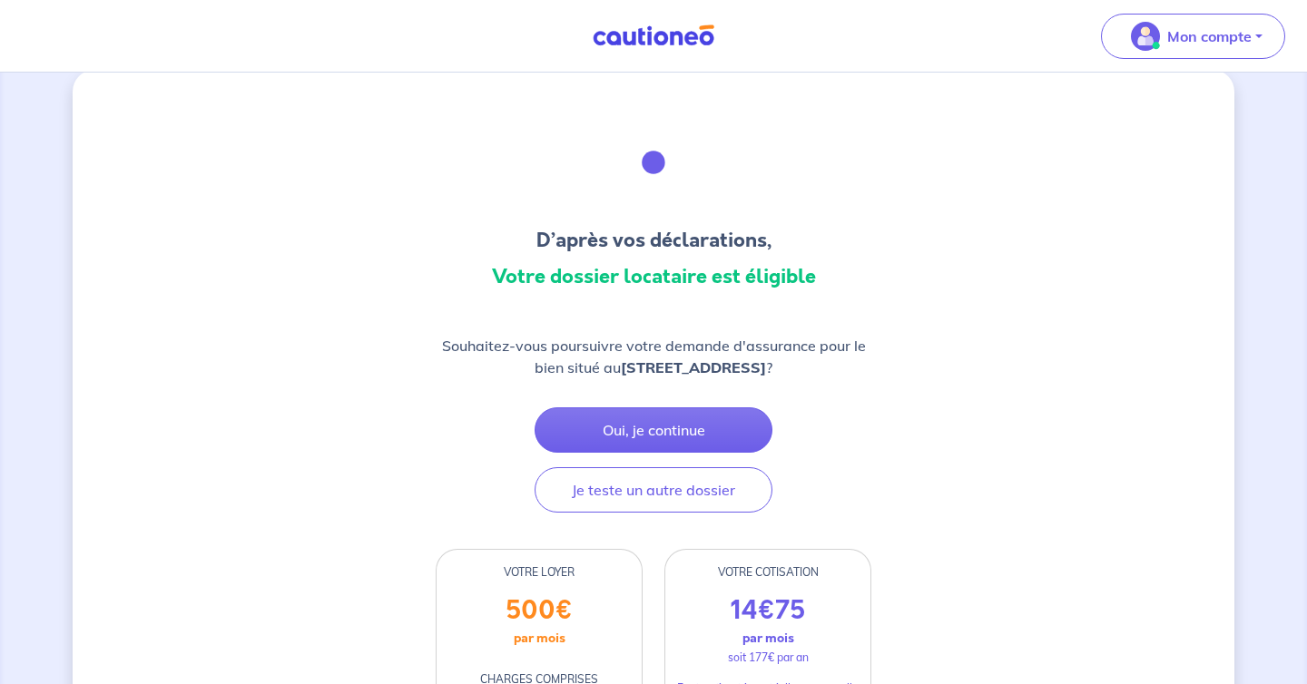
scroll to position [52, 0]
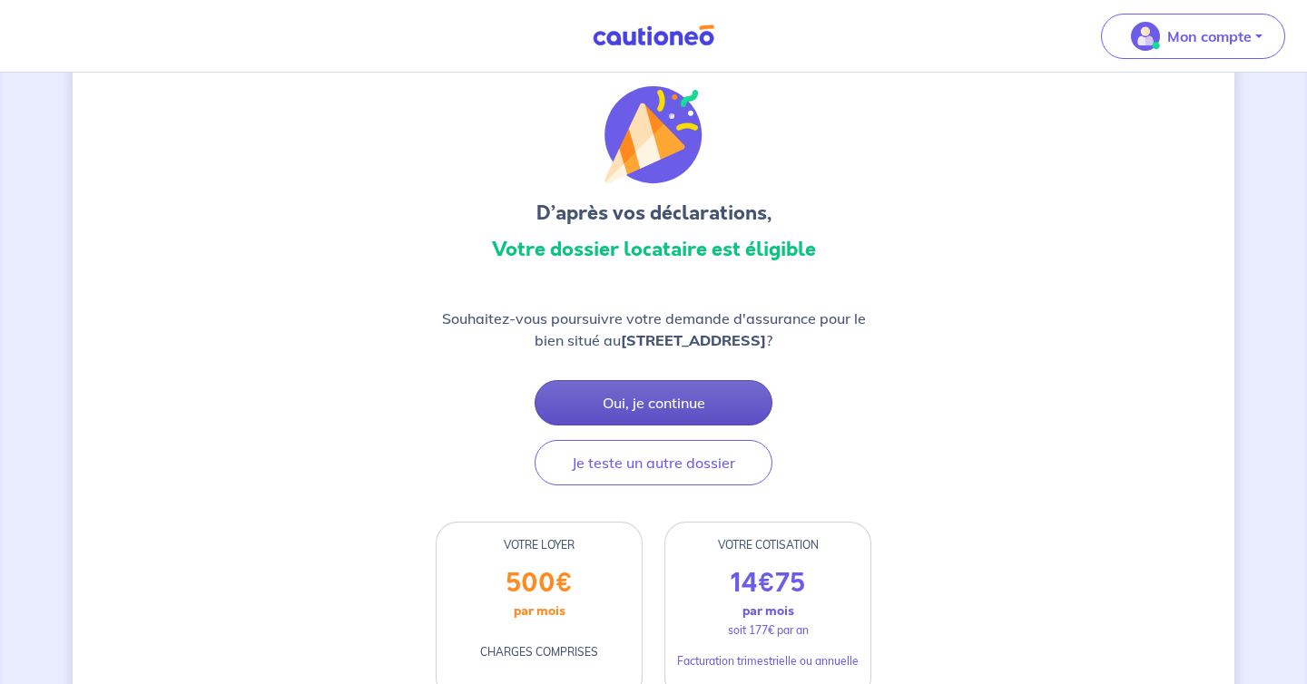
click at [646, 387] on button "Oui, je continue" at bounding box center [654, 402] width 238 height 45
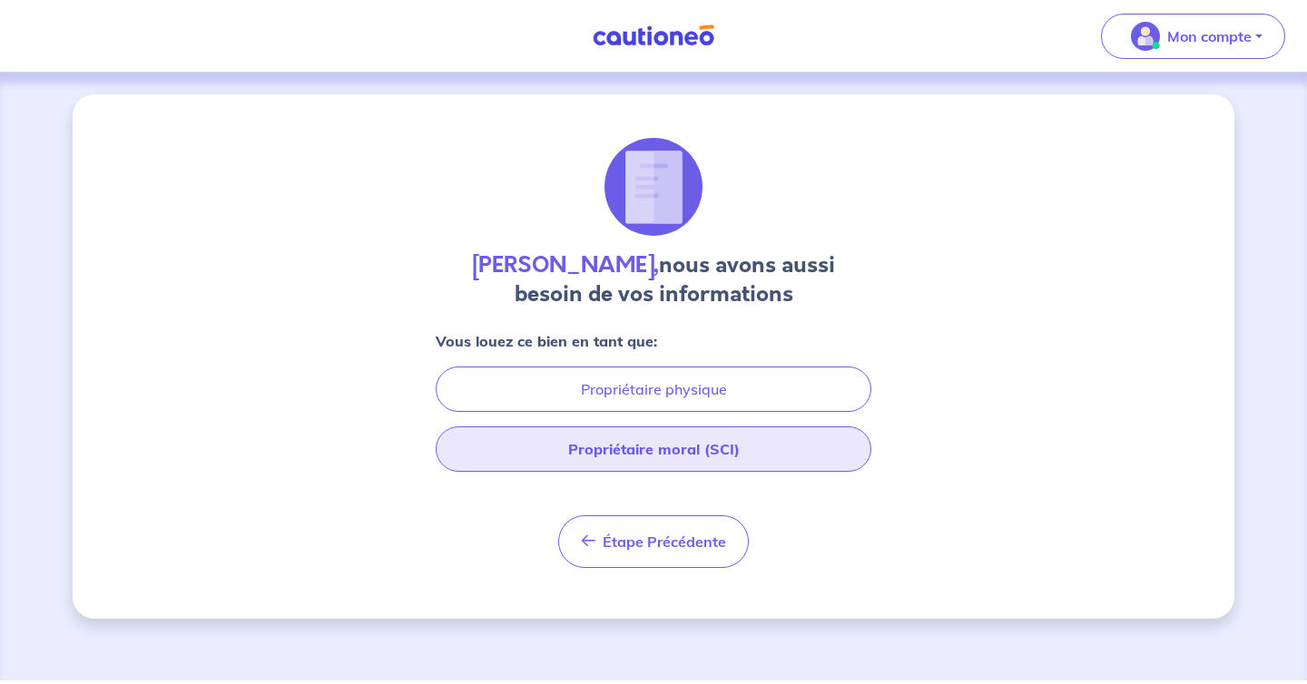
click at [654, 447] on button "Propriétaire moral (SCI)" at bounding box center [654, 449] width 436 height 45
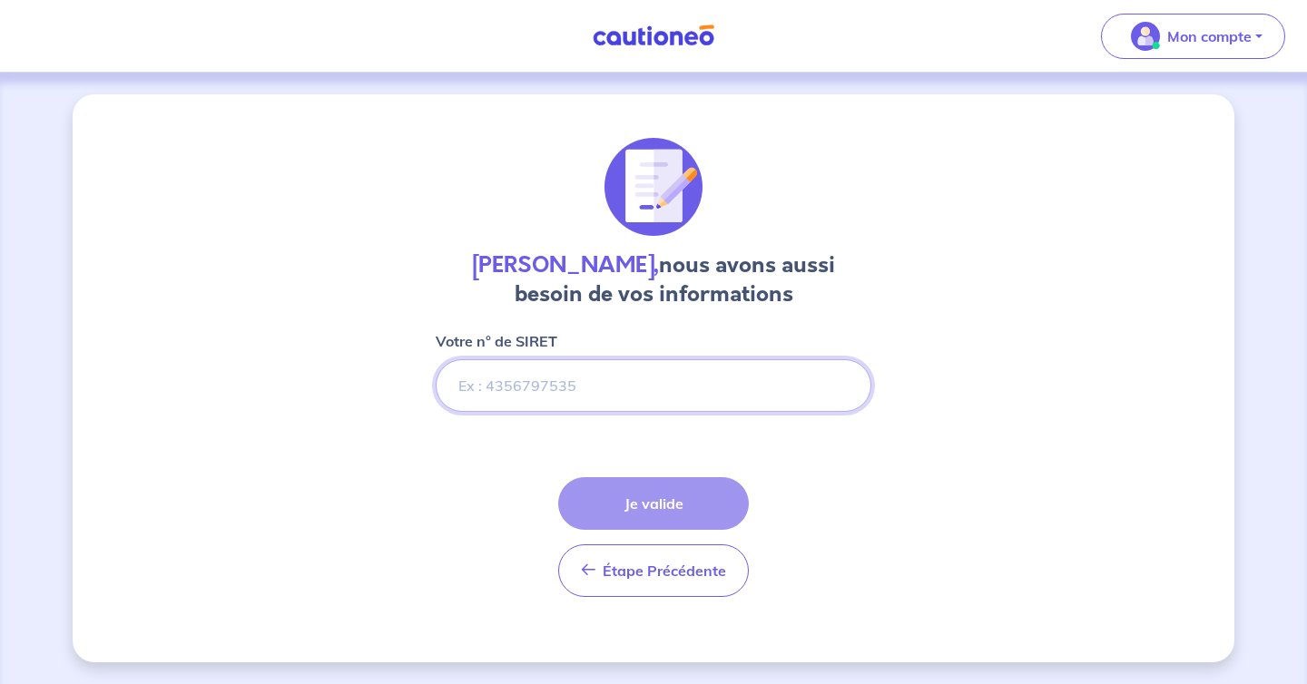
click at [663, 395] on input "Votre n° de SIRET" at bounding box center [654, 385] width 436 height 53
paste input "88071507300016"
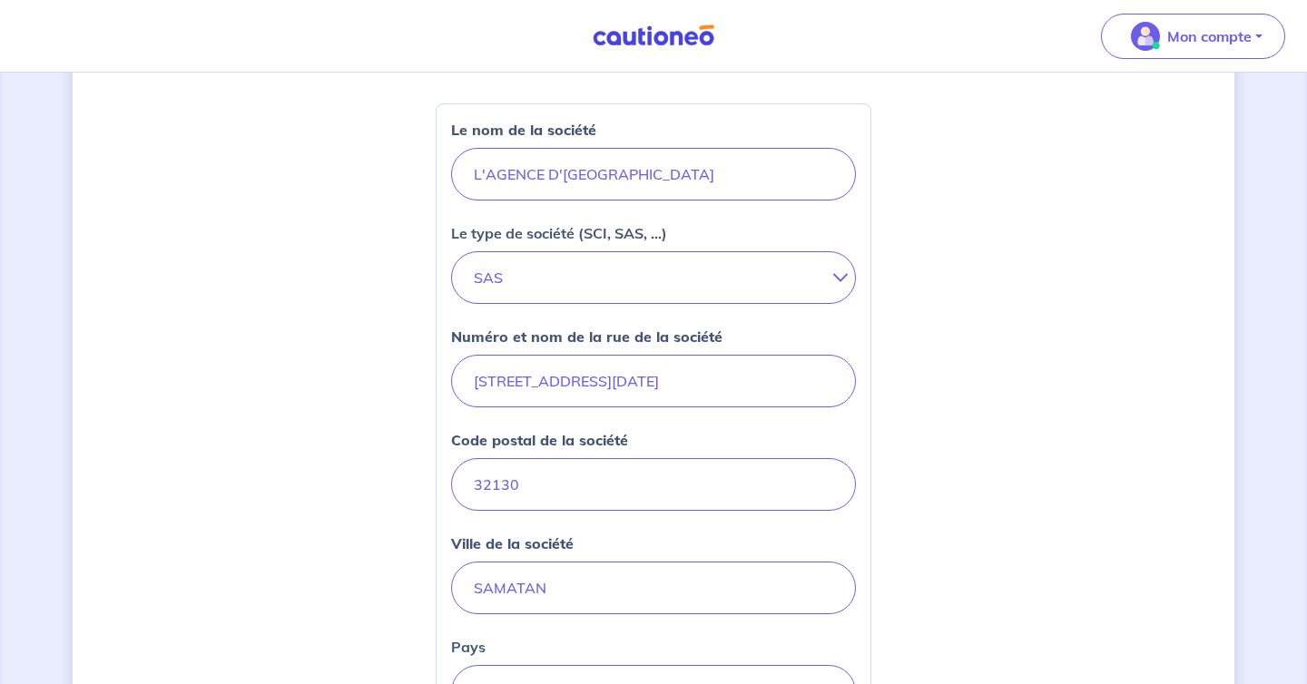
type input "88071507300016"
click at [931, 478] on div "[PERSON_NAME], nous avons aussi besoin de vos informations Votre n° de SIRET Le…" at bounding box center [654, 429] width 1162 height 1361
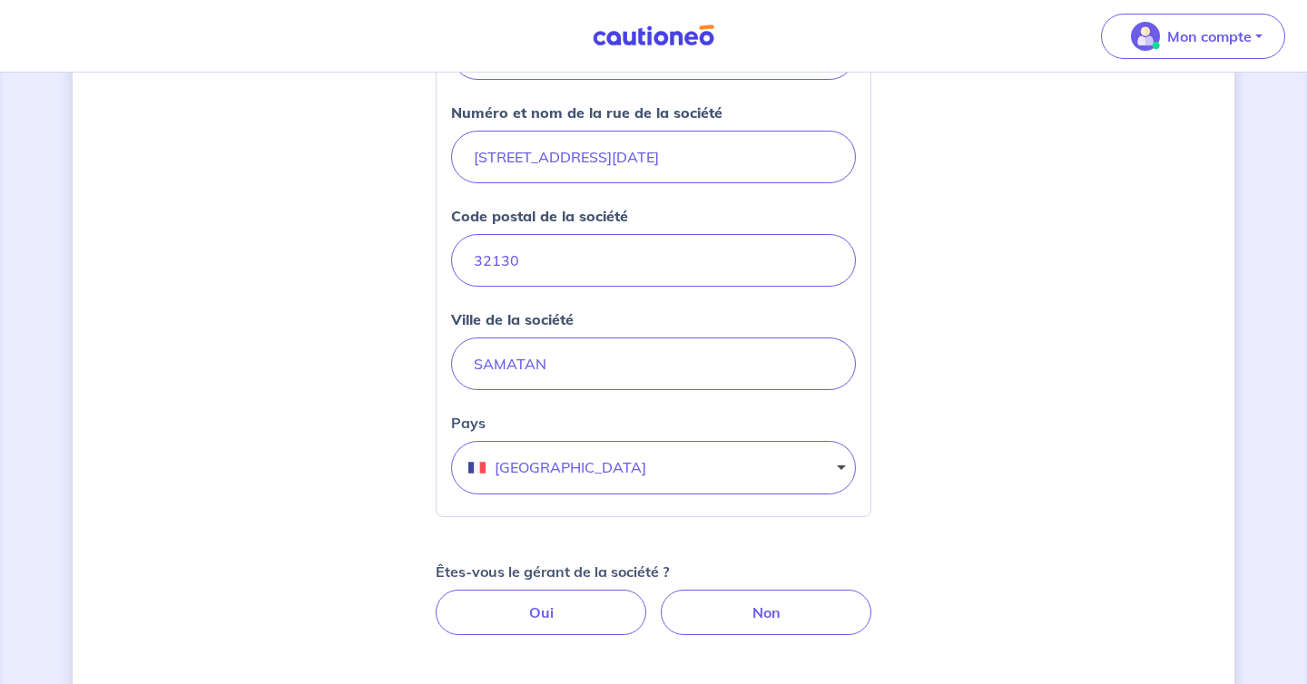
scroll to position [621, 0]
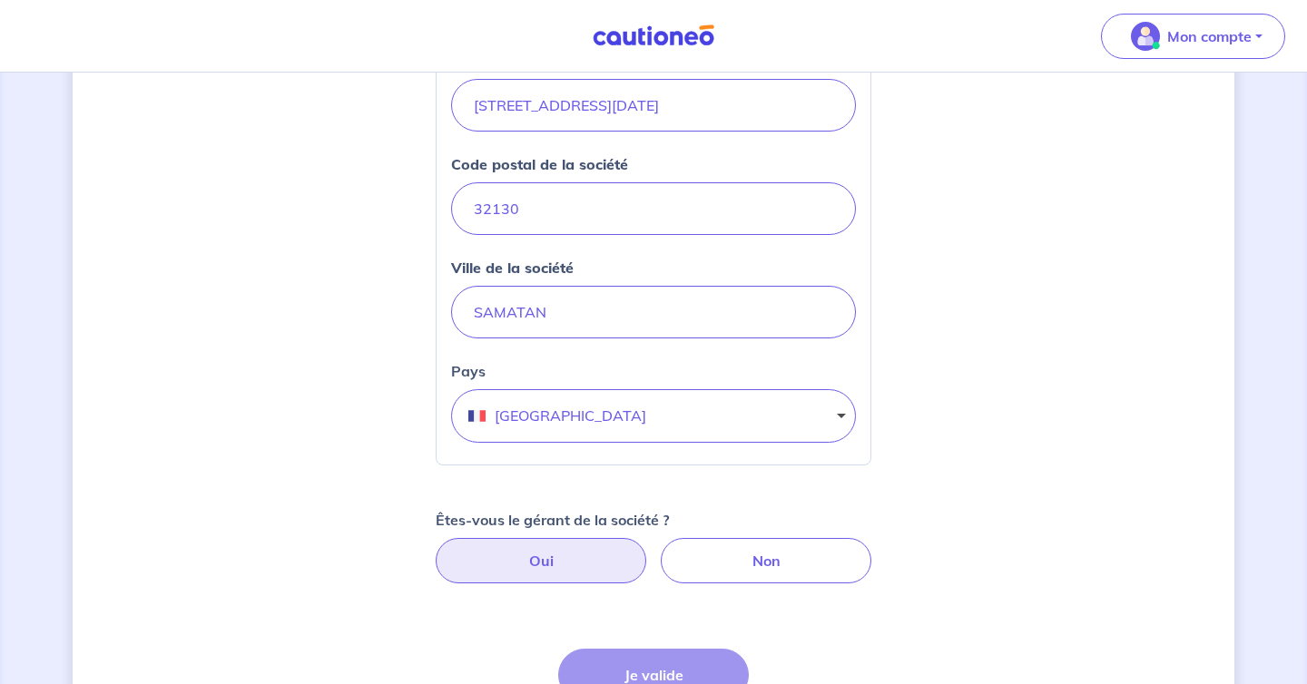
click at [624, 552] on label "Oui" at bounding box center [541, 560] width 211 height 45
click at [648, 550] on input "Oui" at bounding box center [654, 544] width 12 height 12
radio input "true"
select select "FR"
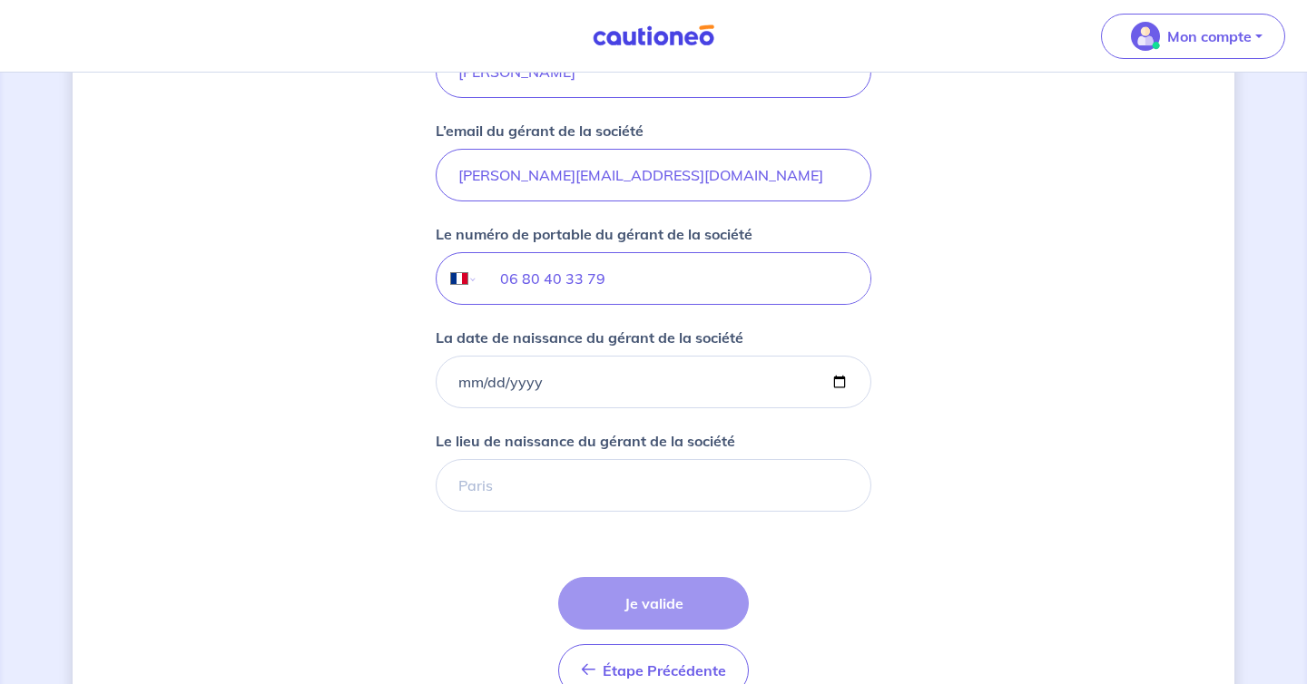
scroll to position [1465, 0]
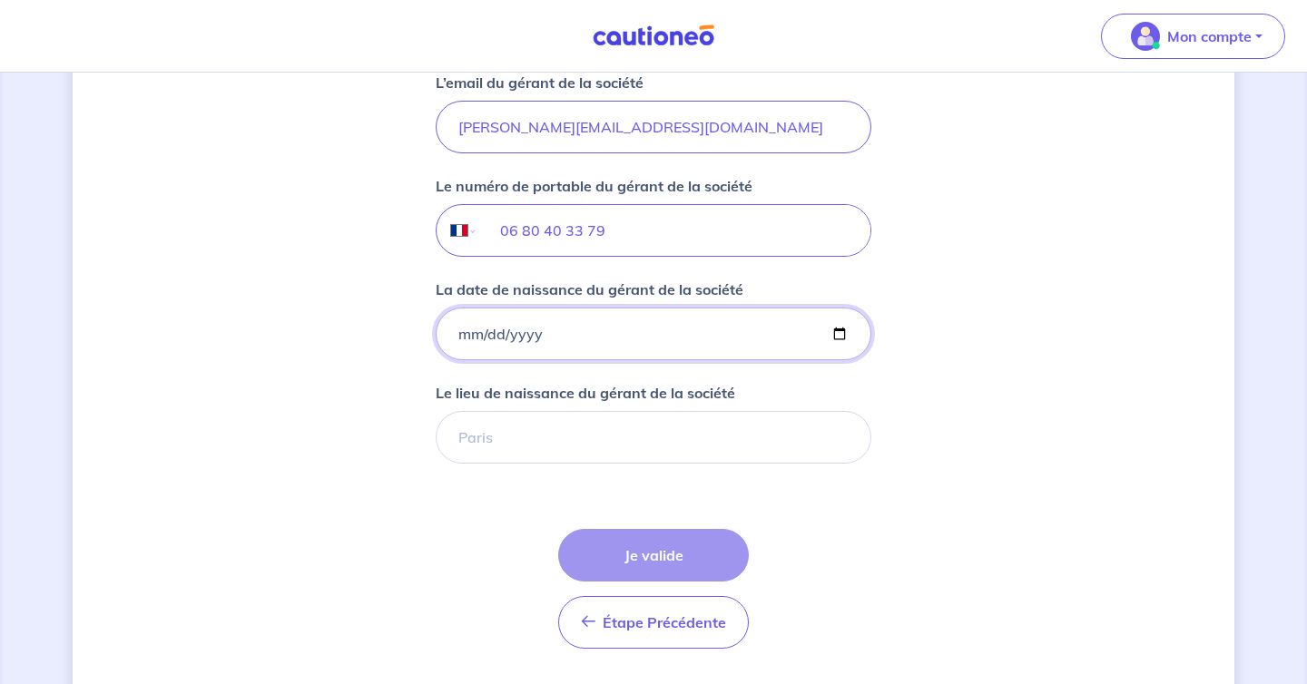
click at [458, 330] on input "La date de naissance du gérant de la société" at bounding box center [654, 334] width 436 height 53
type input "[DATE]"
click at [612, 551] on div "Étape Précédente Précédent Je valide Je valide" at bounding box center [653, 589] width 191 height 120
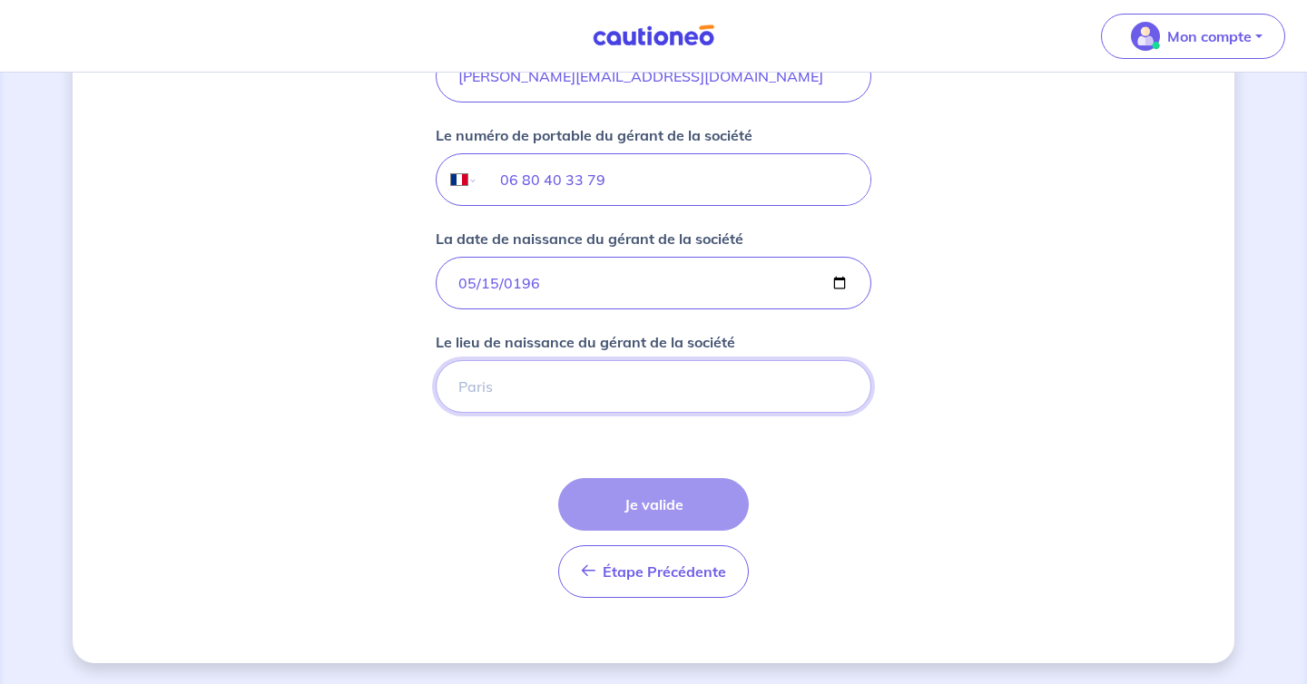
click at [683, 383] on input "Le lieu de naissance du gérant de la société" at bounding box center [654, 386] width 436 height 53
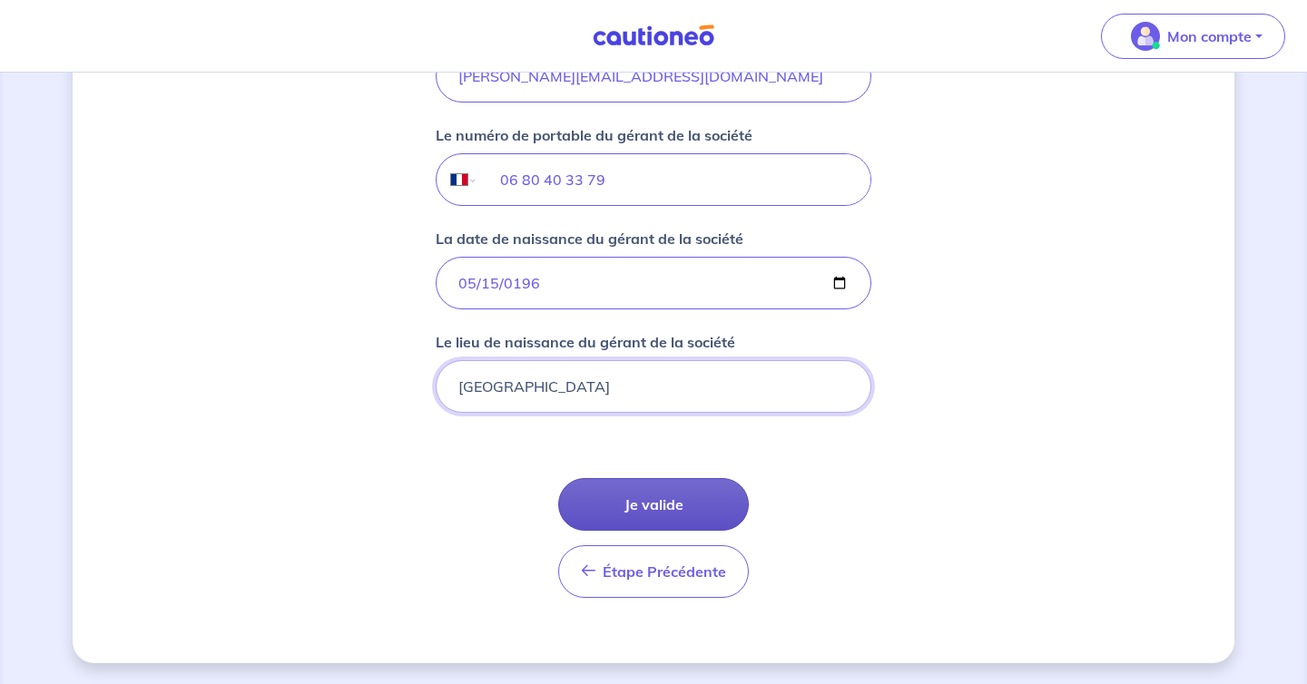
type input "[GEOGRAPHIC_DATA]"
click at [683, 495] on button "Je valide" at bounding box center [653, 504] width 191 height 53
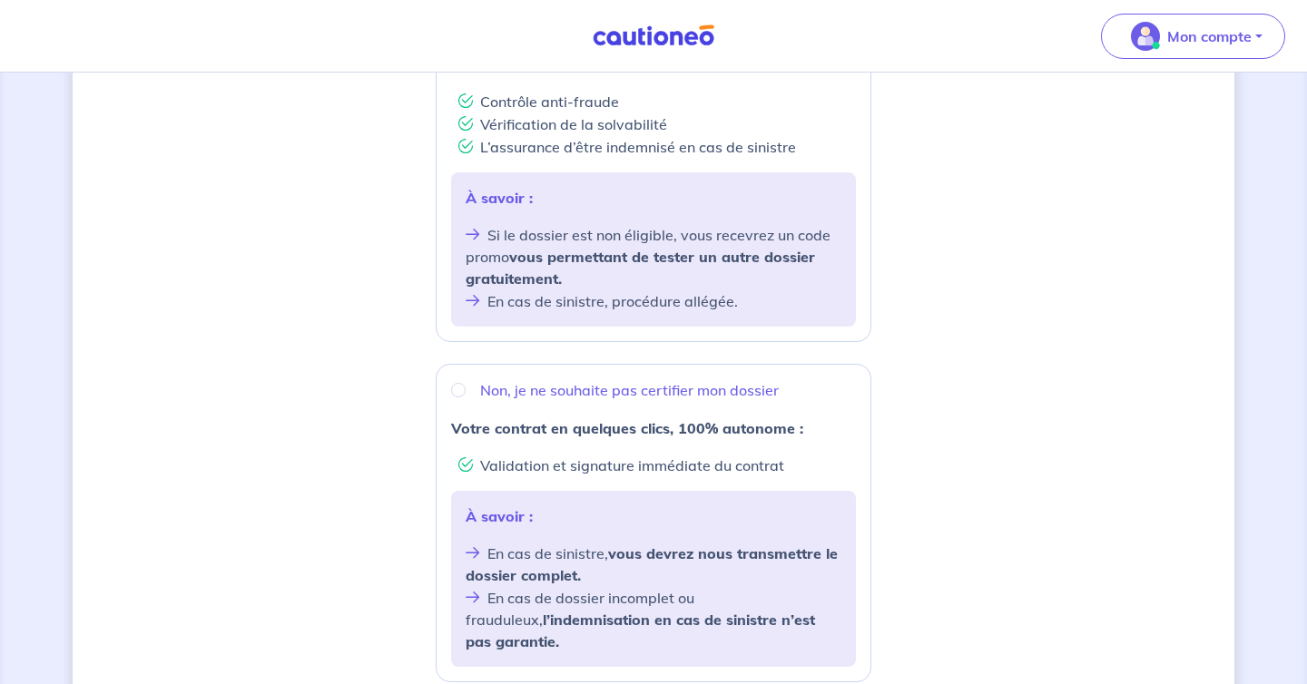
scroll to position [426, 0]
click at [461, 392] on input "Non, je ne souhaite pas certifier mon dossier" at bounding box center [458, 389] width 15 height 15
radio input "true"
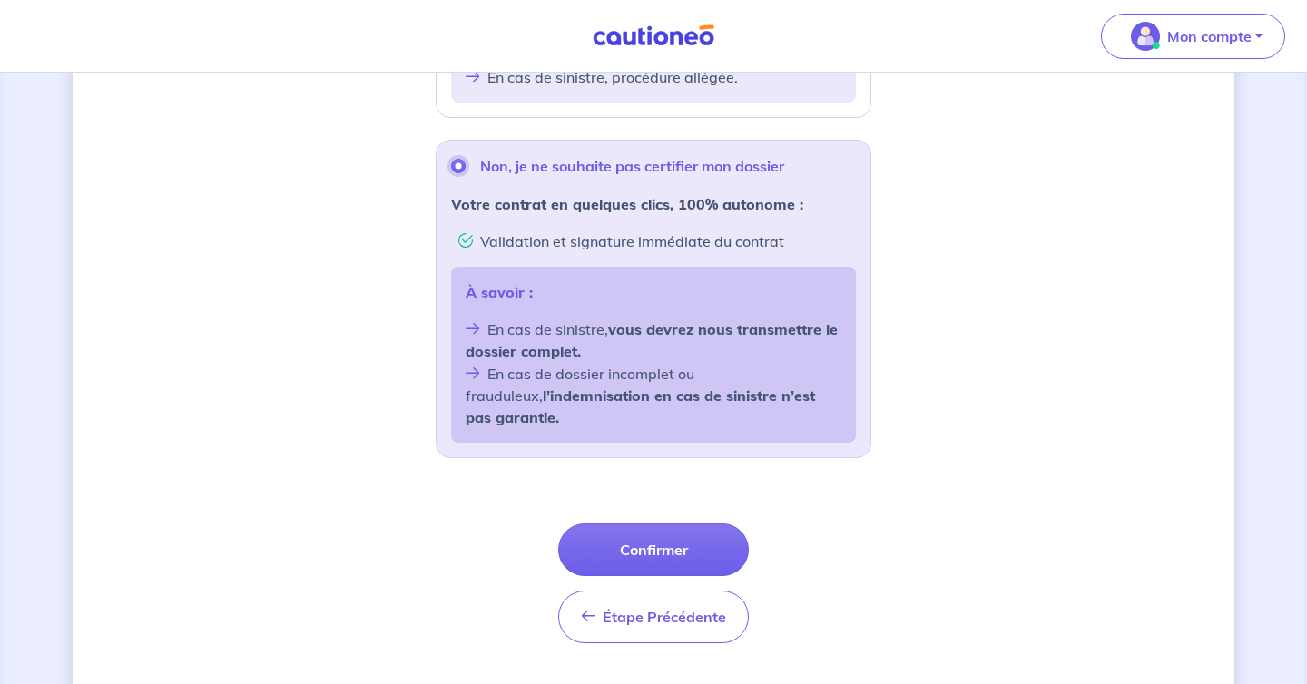
scroll to position [672, 0]
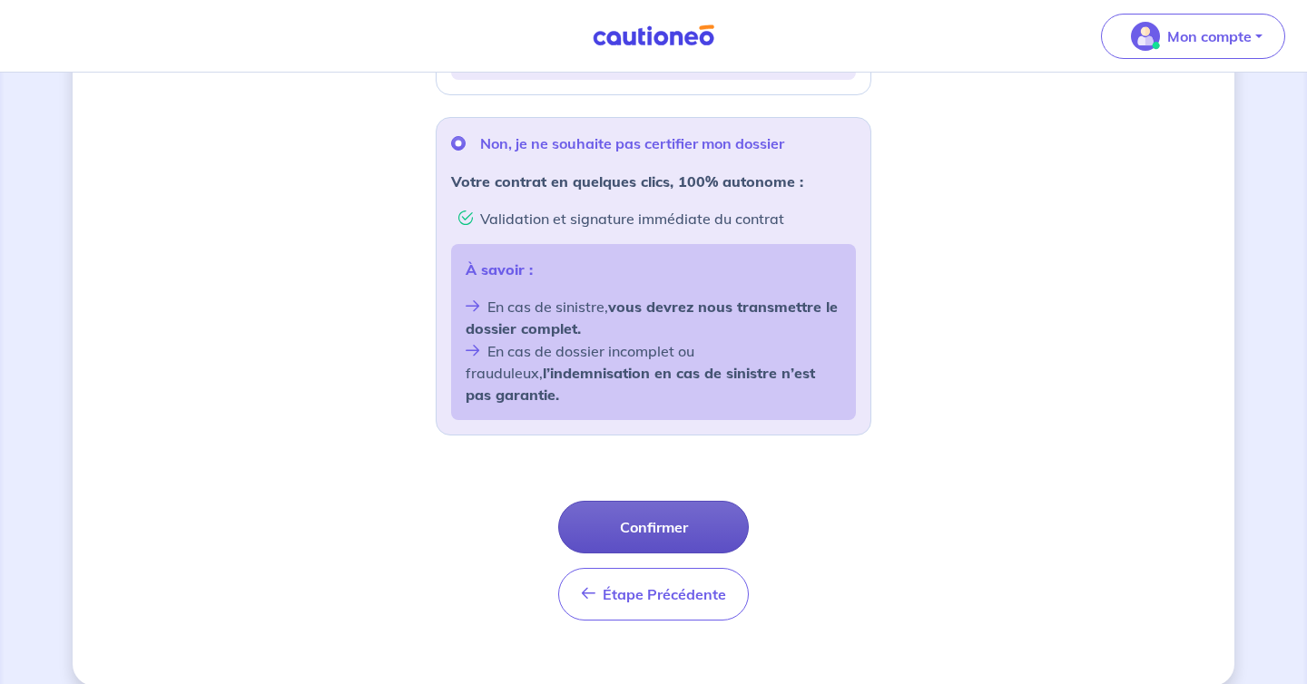
click at [663, 511] on button "Confirmer" at bounding box center [653, 527] width 191 height 53
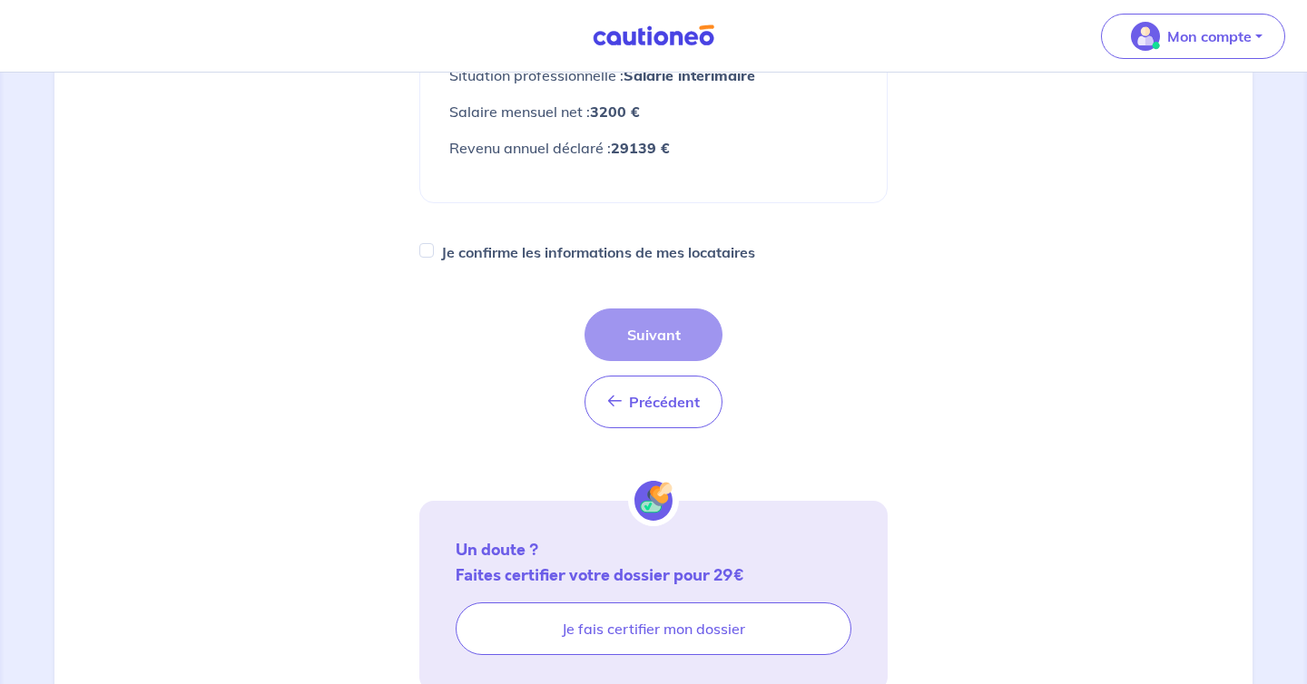
scroll to position [413, 0]
click at [549, 238] on label "Je confirme les informations de mes locataires" at bounding box center [598, 250] width 314 height 25
click at [434, 241] on input "Je confirme les informations de mes locataires" at bounding box center [426, 248] width 15 height 15
checkbox input "true"
click at [644, 307] on button "Suivant" at bounding box center [654, 333] width 138 height 53
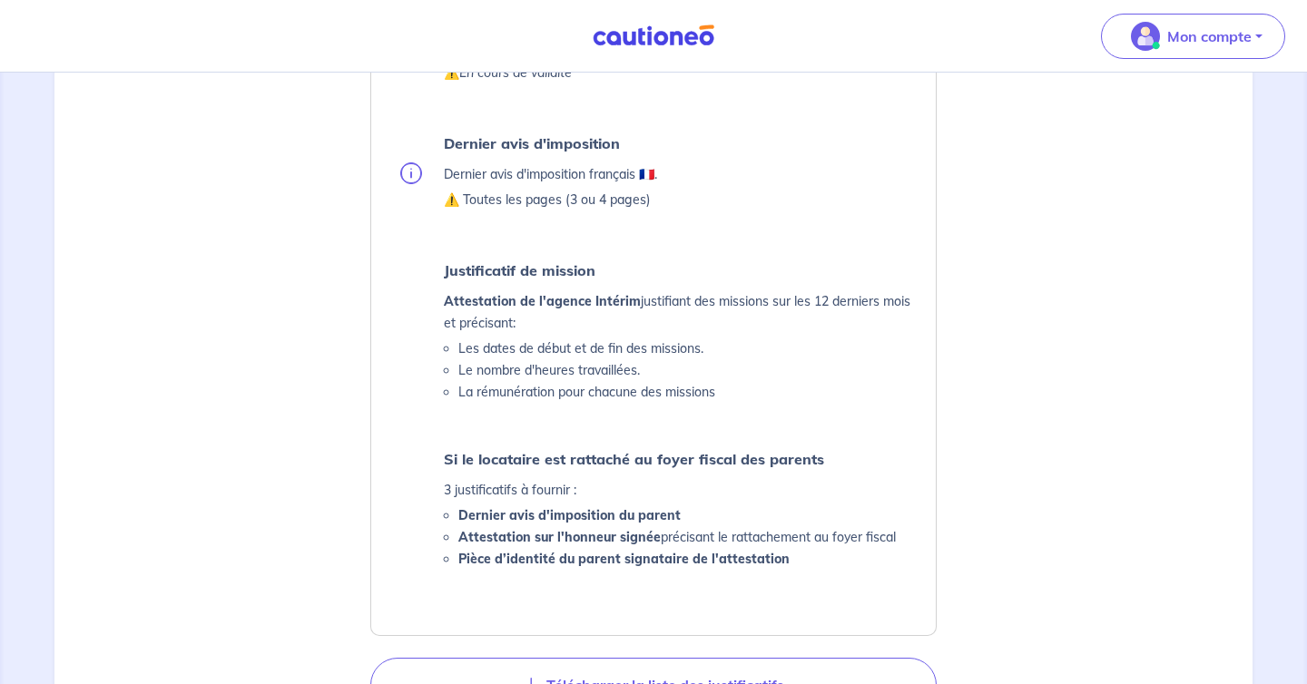
scroll to position [797, 0]
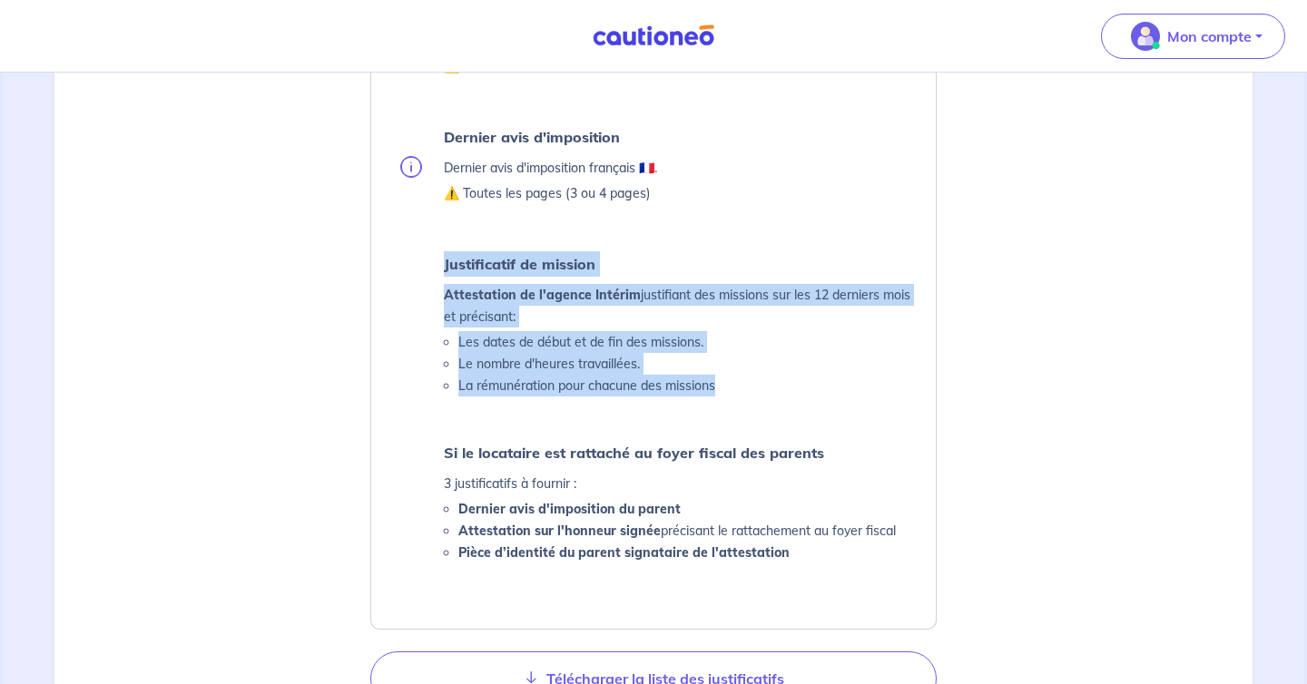
drag, startPoint x: 738, startPoint y: 393, endPoint x: 418, endPoint y: 271, distance: 342.7
click at [418, 271] on li "Justificatif de mission Attestation de l'agence Intérim justifiant des missions…" at bounding box center [657, 323] width 514 height 145
copy div "Justificatif de mission Attestation de l'agence Intérim justifiant des missions…"
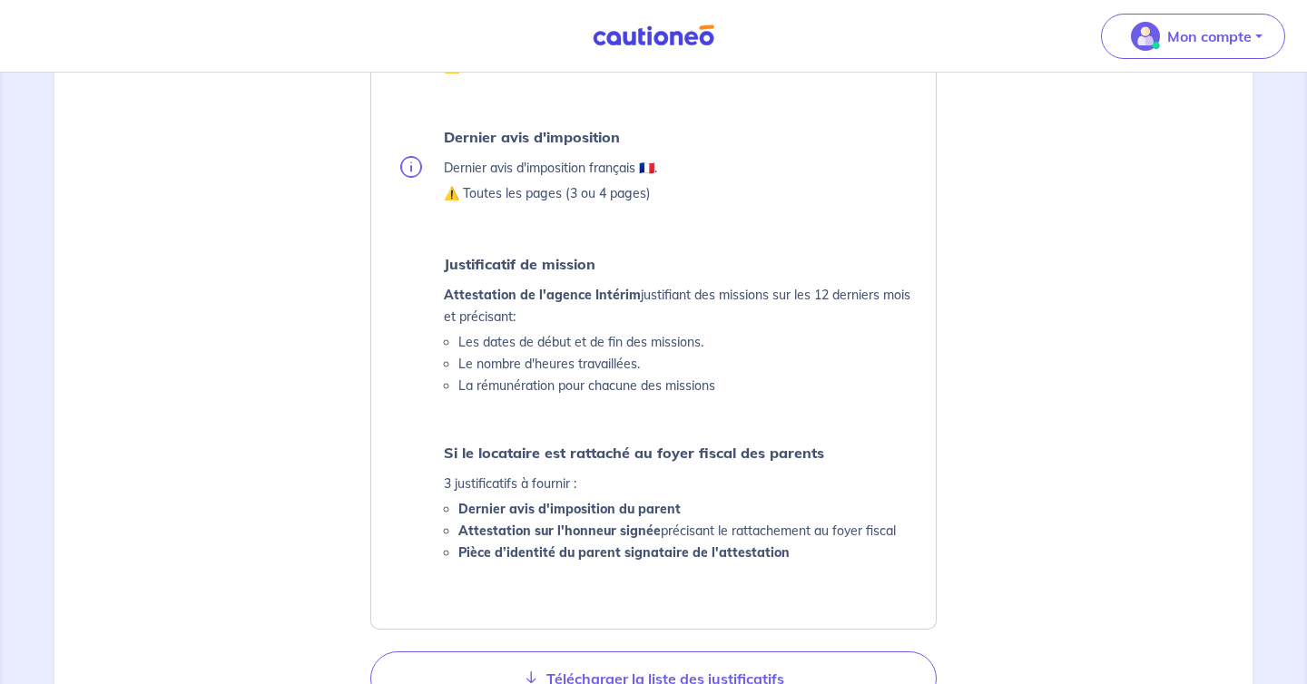
click at [584, 498] on li "Dernier avis d'imposition du parent" at bounding box center [676, 509] width 437 height 22
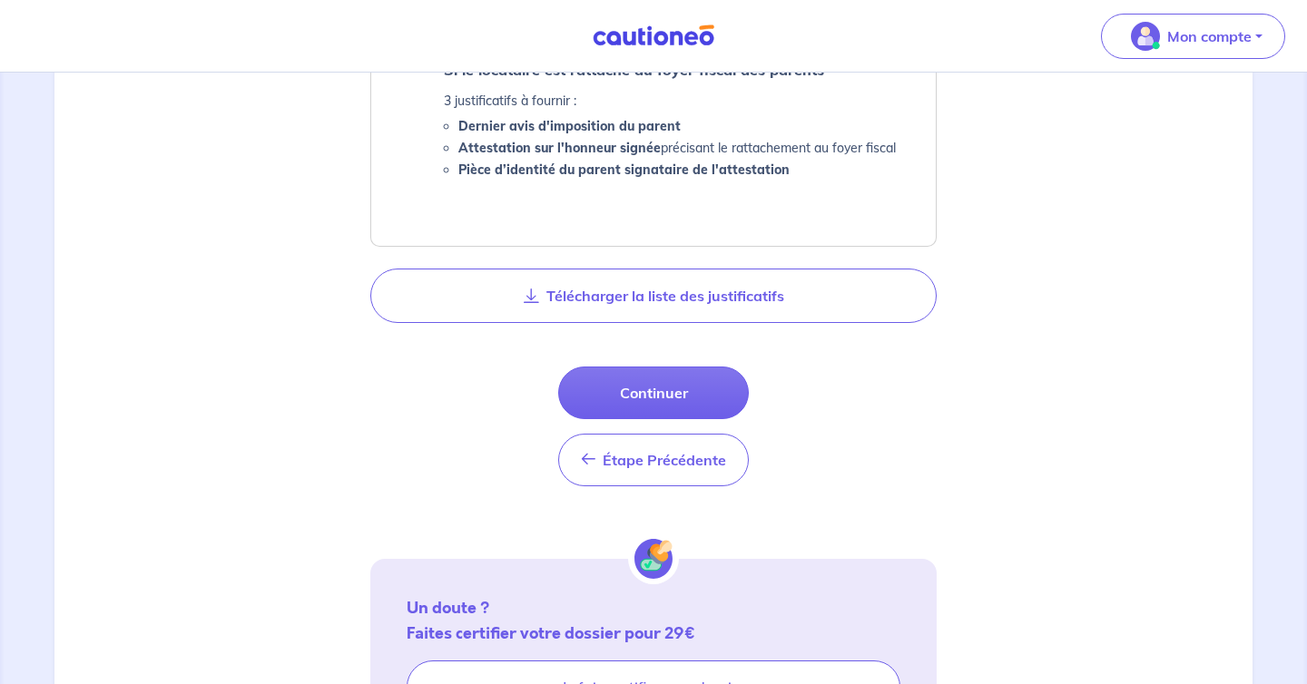
scroll to position [1183, 0]
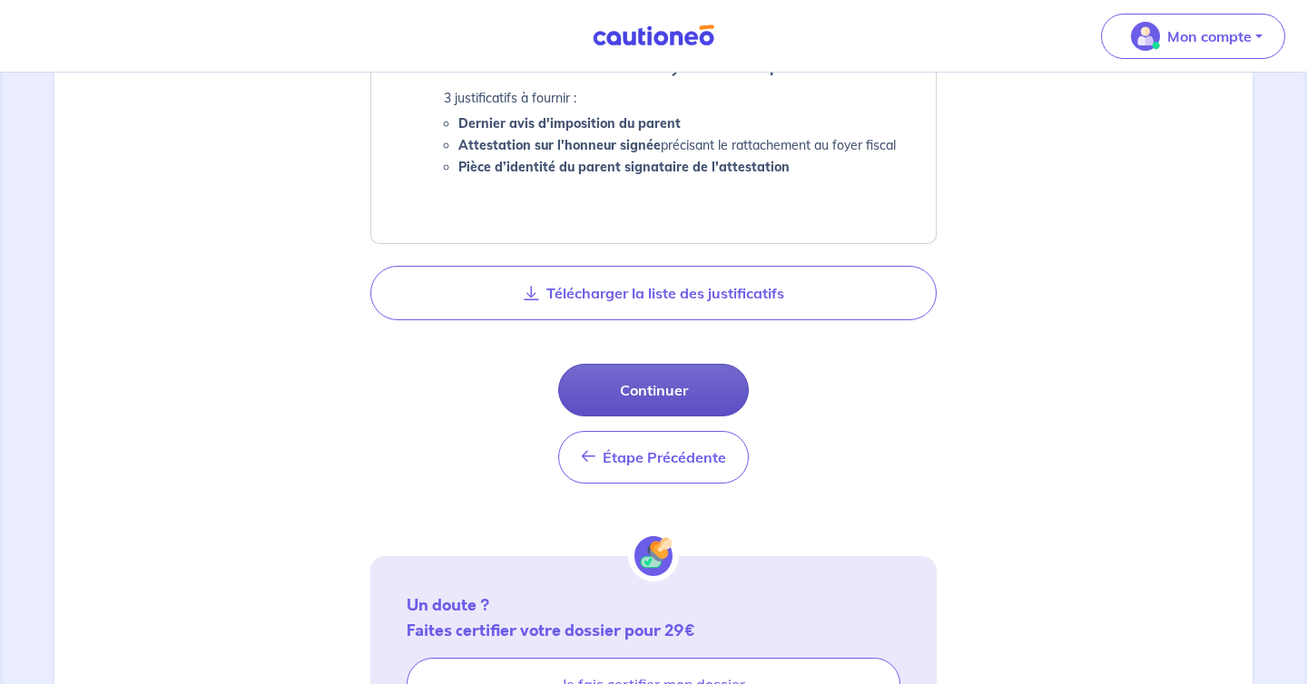
click at [619, 403] on button "Continuer" at bounding box center [653, 390] width 191 height 53
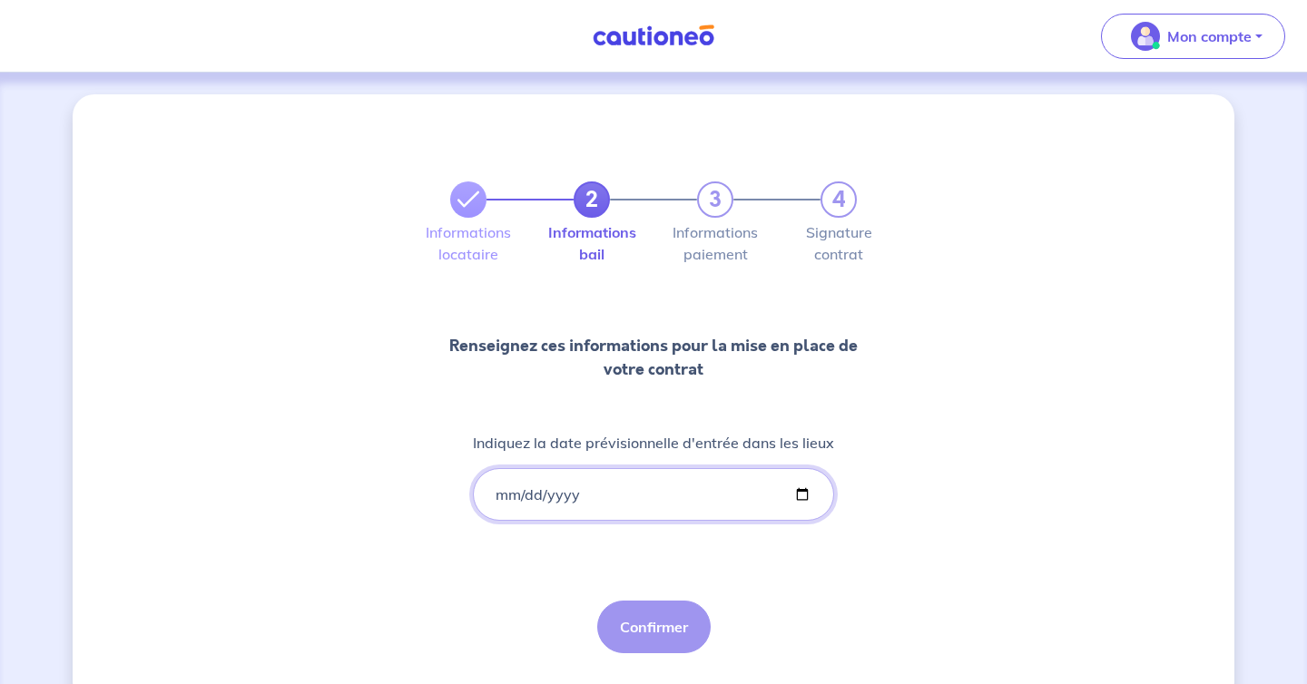
click at [502, 489] on input "Indiquez la date prévisionnelle d'entrée dans les lieux" at bounding box center [653, 494] width 361 height 53
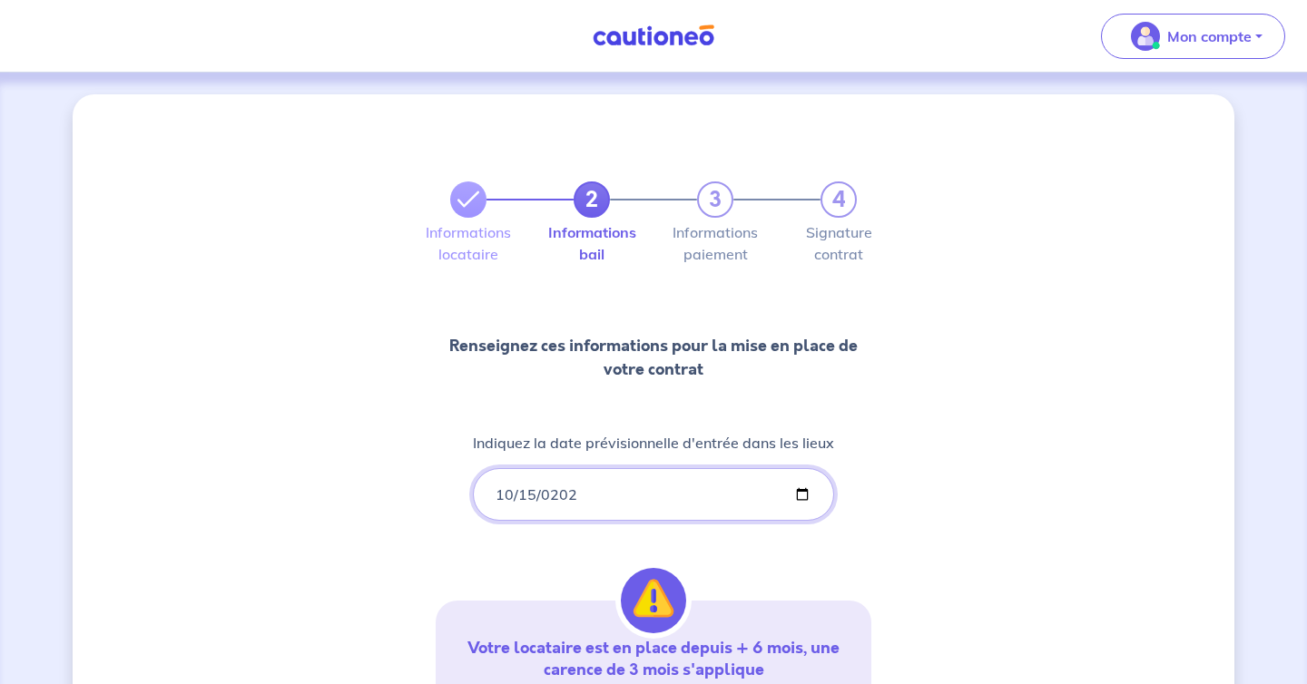
type input "[DATE]"
click at [1006, 520] on div "2 3 4 Informations locataire Informations bail Informations paiement Signature …" at bounding box center [654, 533] width 1162 height 879
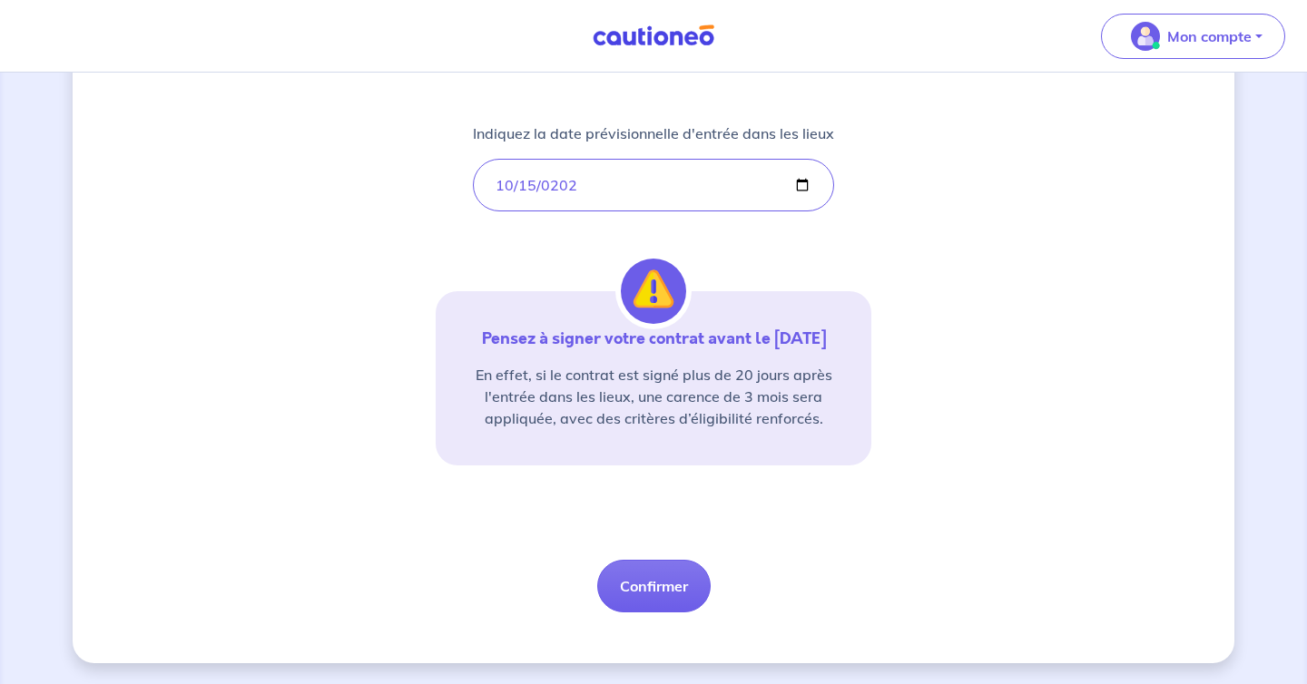
scroll to position [310, 0]
click at [649, 585] on button "Confirmer" at bounding box center [653, 585] width 113 height 53
select select "FR"
